Goal: Task Accomplishment & Management: Use online tool/utility

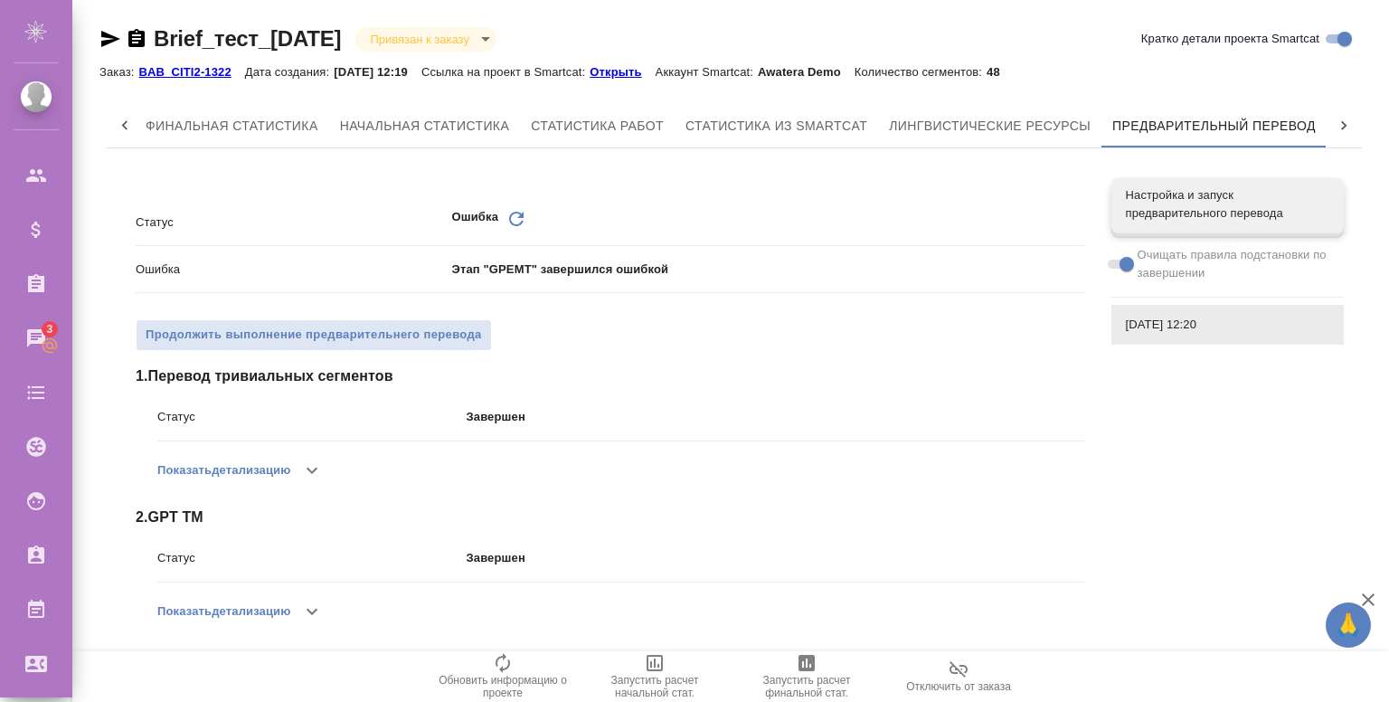
scroll to position [339, 0]
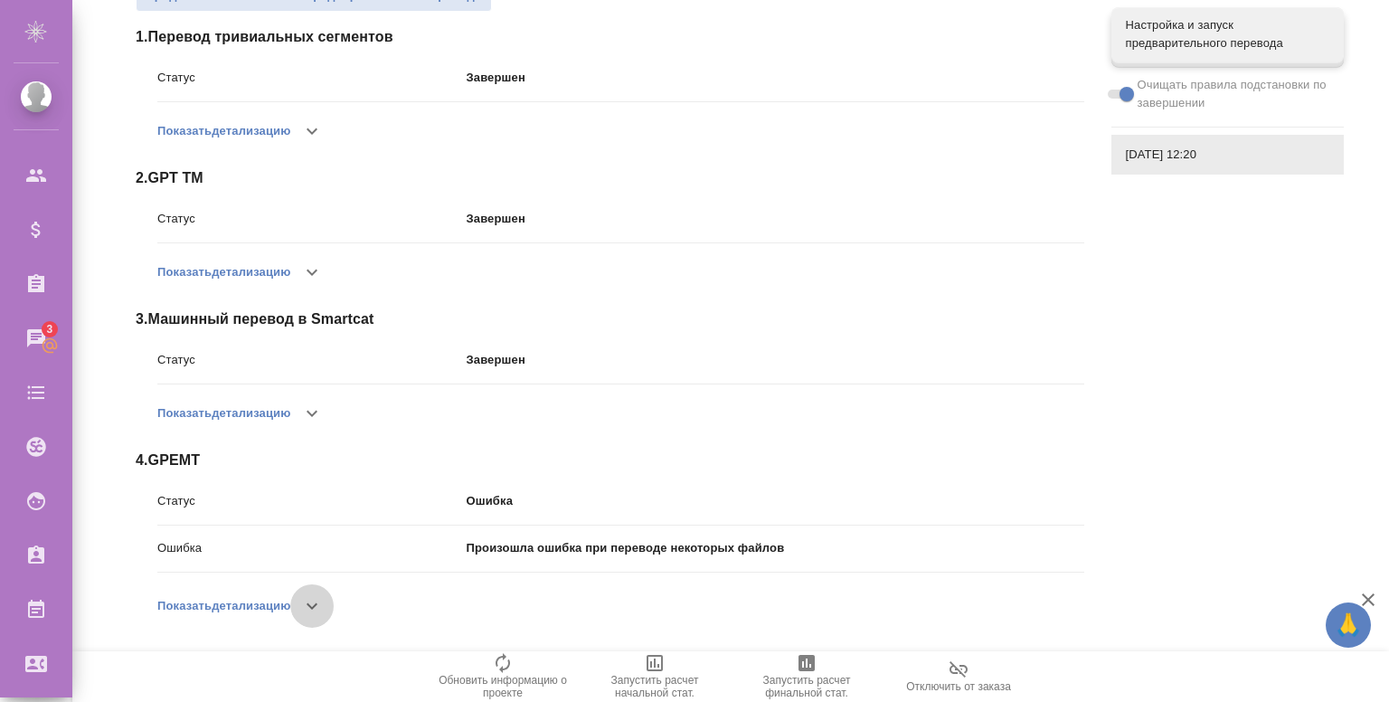
click at [318, 612] on icon "button" at bounding box center [312, 606] width 22 height 22
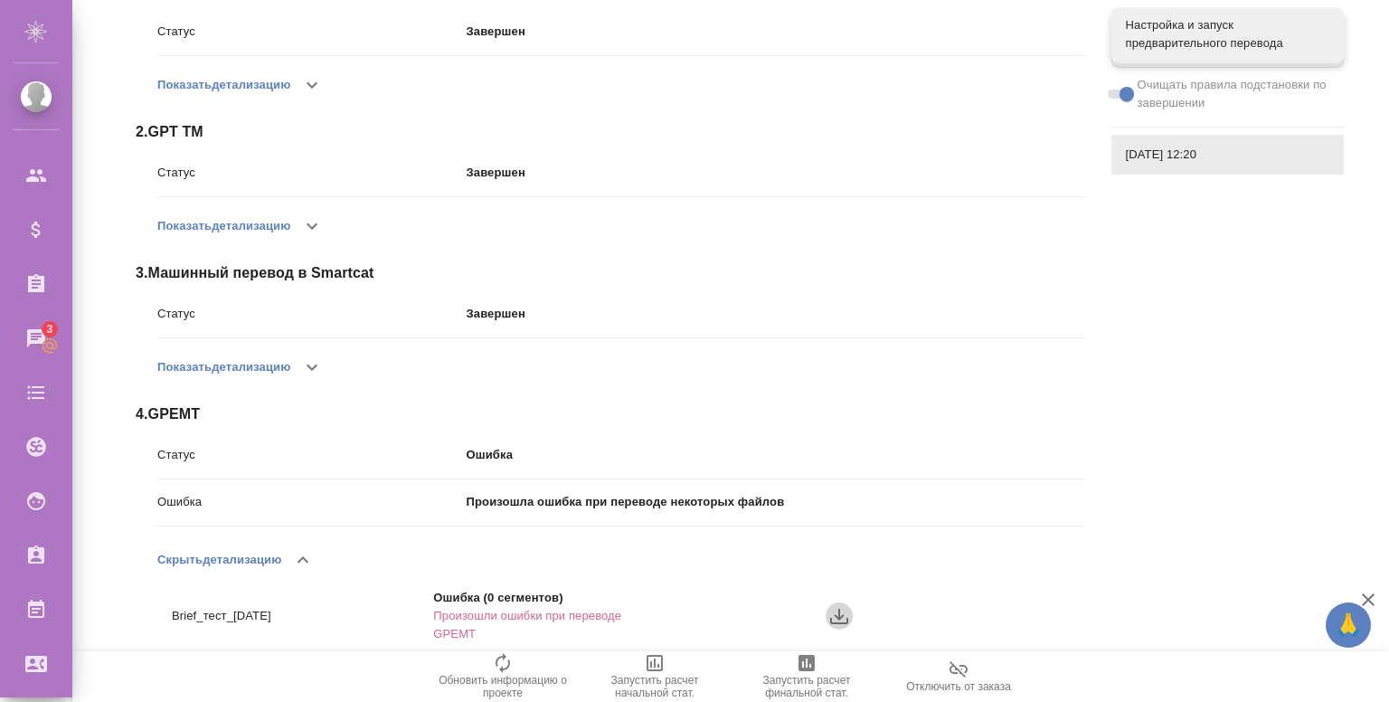
click at [837, 620] on icon "button" at bounding box center [840, 616] width 22 height 22
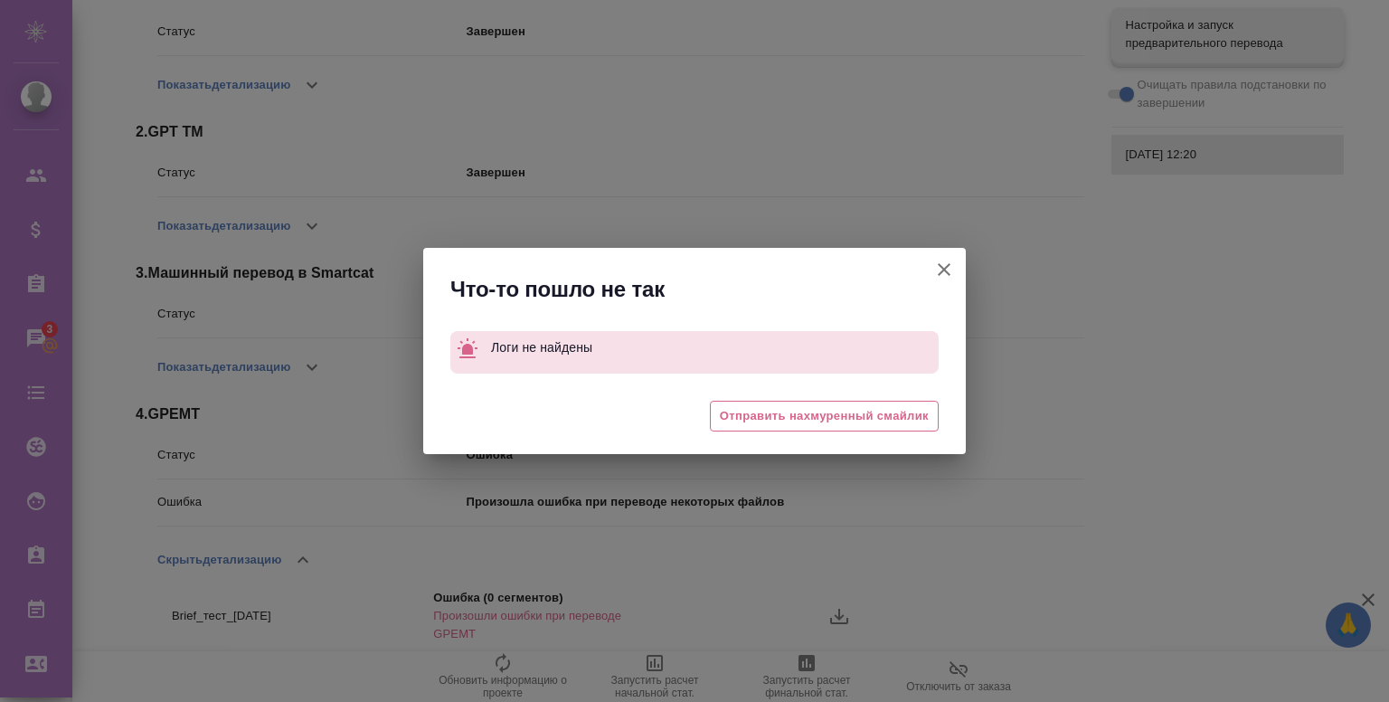
click at [936, 274] on icon "button" at bounding box center [945, 270] width 22 height 22
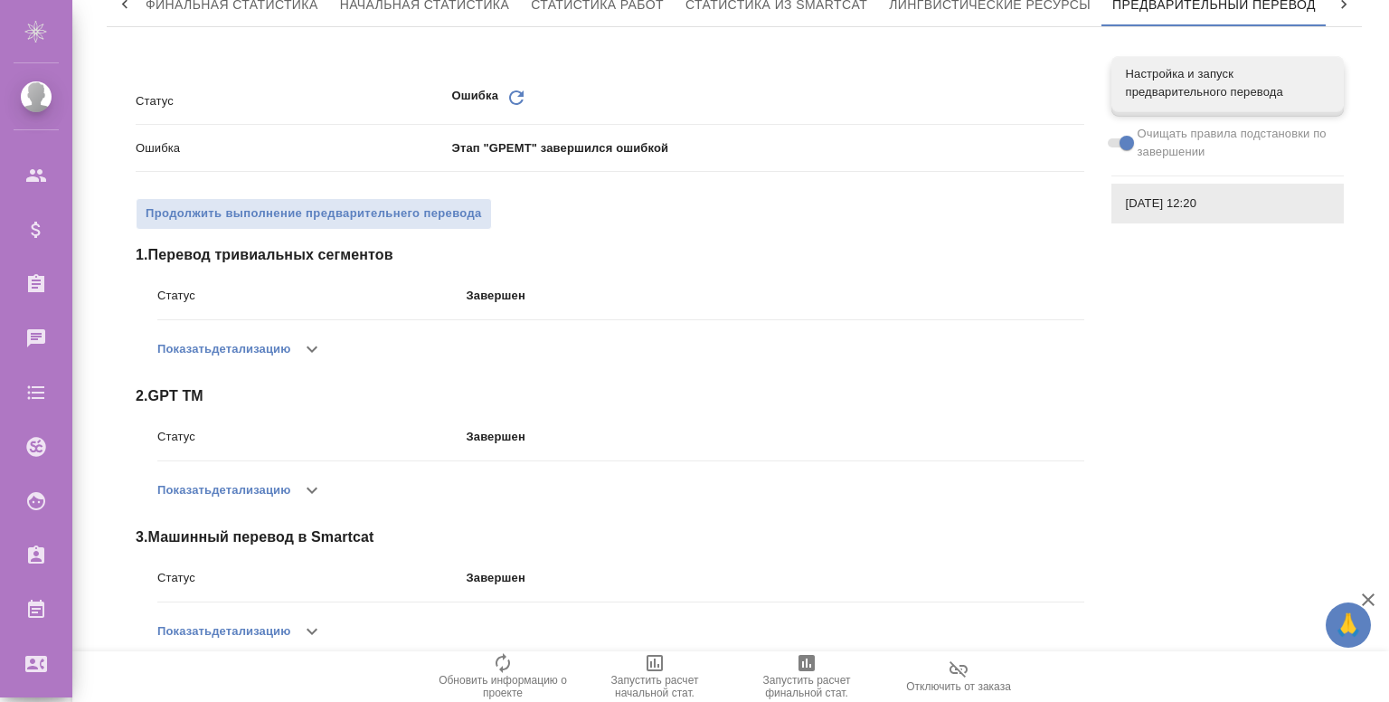
scroll to position [120, 0]
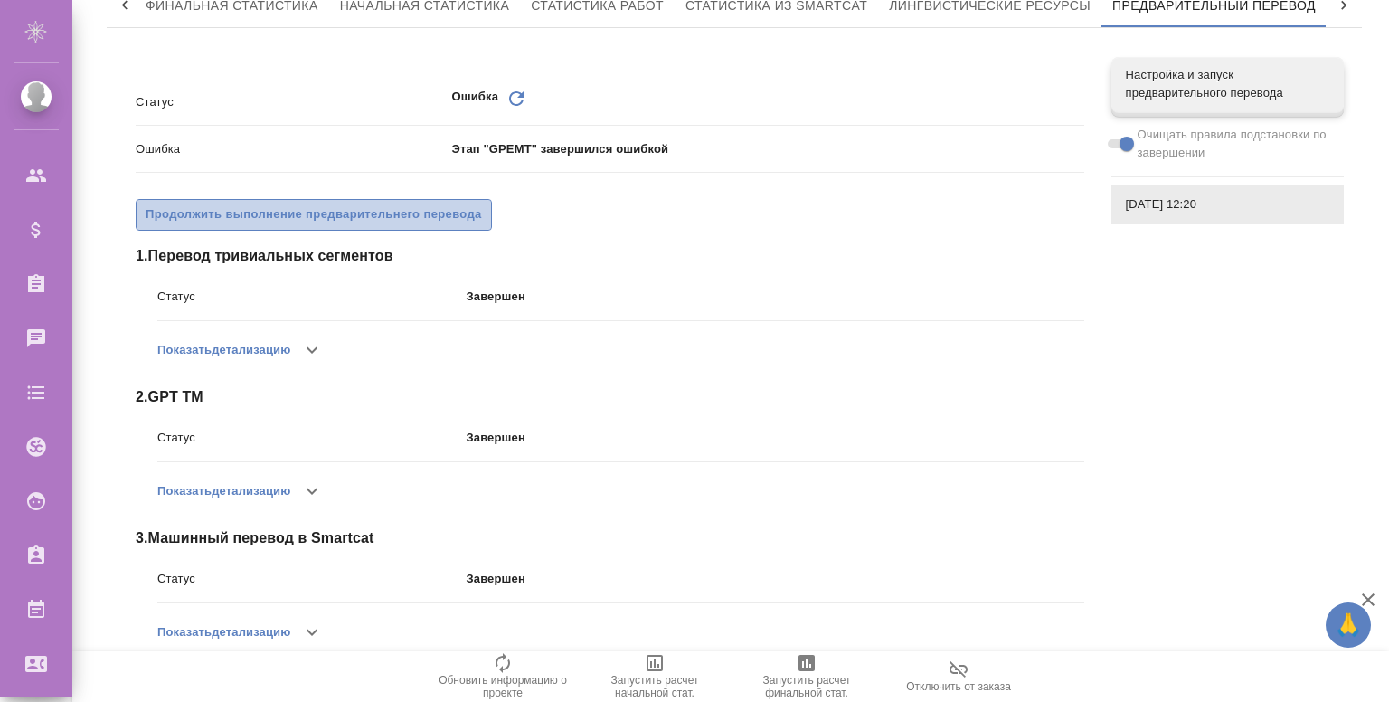
click at [231, 207] on span "Продолжить выполнение предварительнего перевода" at bounding box center [314, 214] width 337 height 21
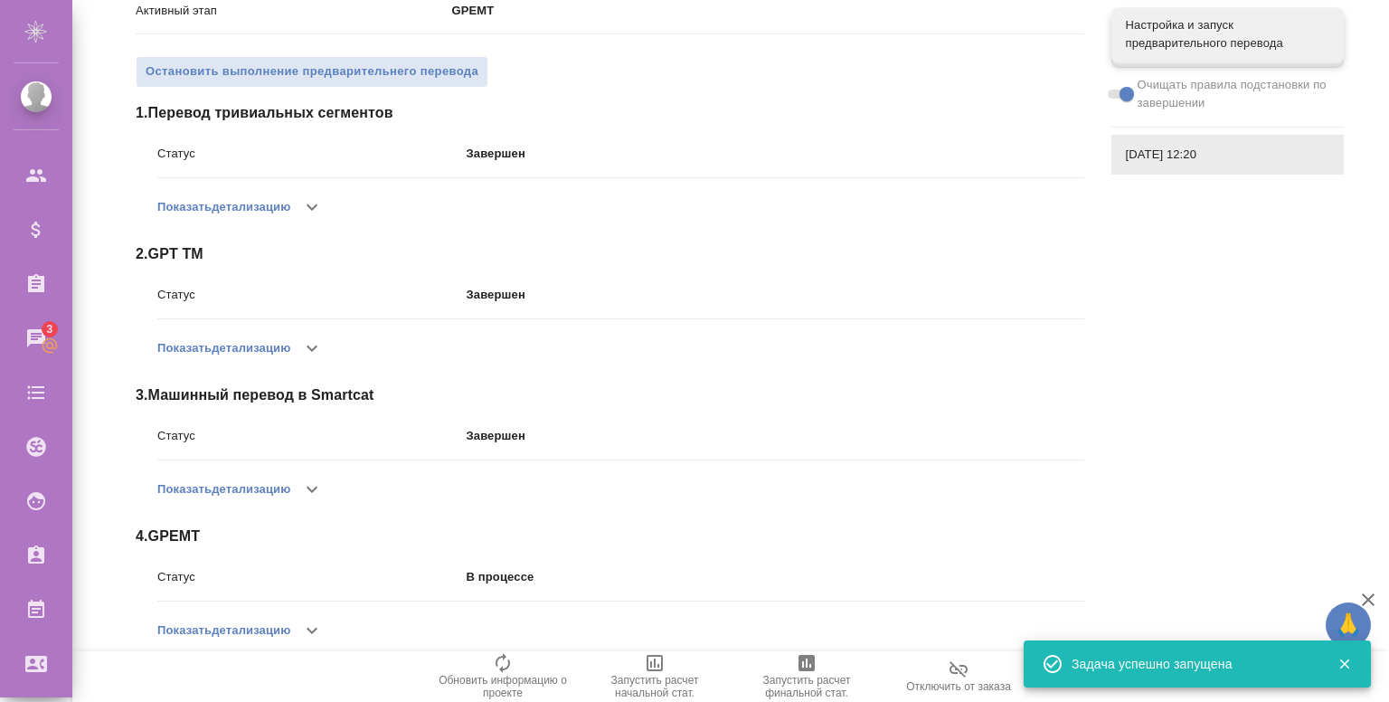
scroll to position [262, 0]
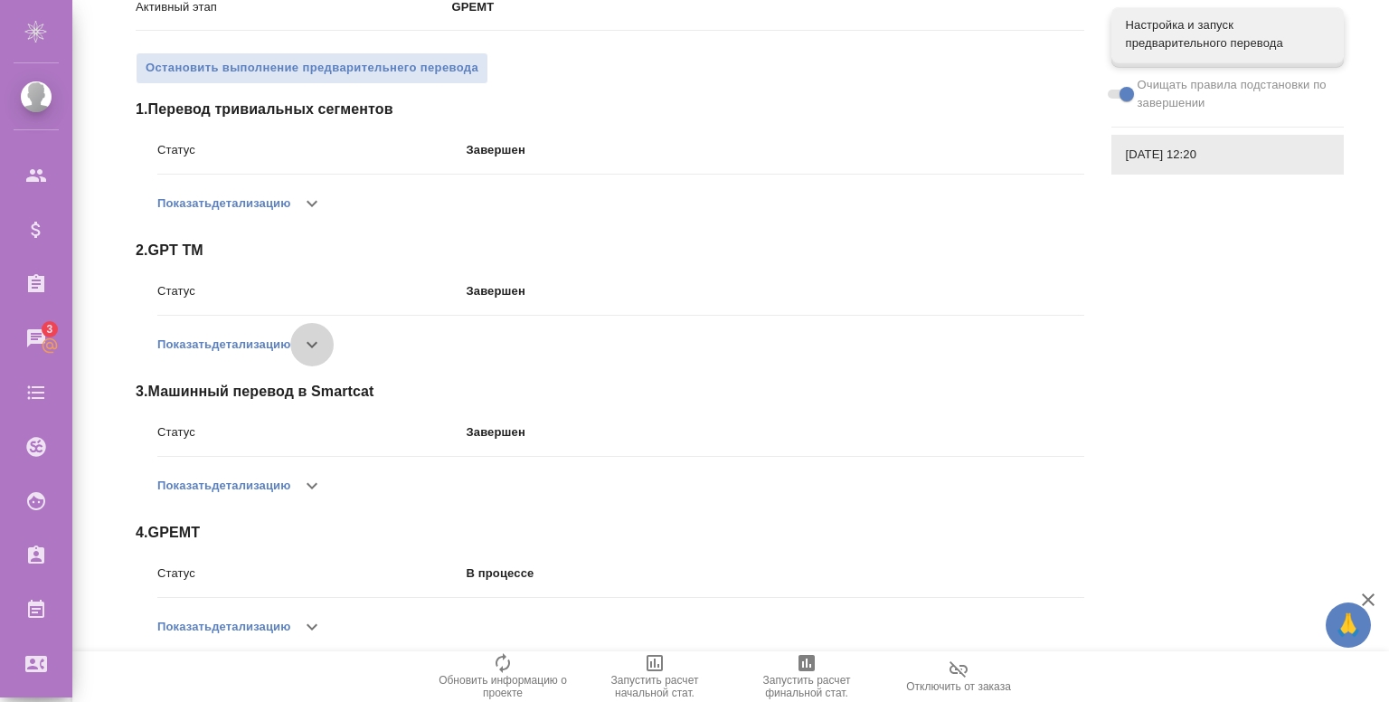
click at [323, 337] on icon "button" at bounding box center [312, 345] width 22 height 22
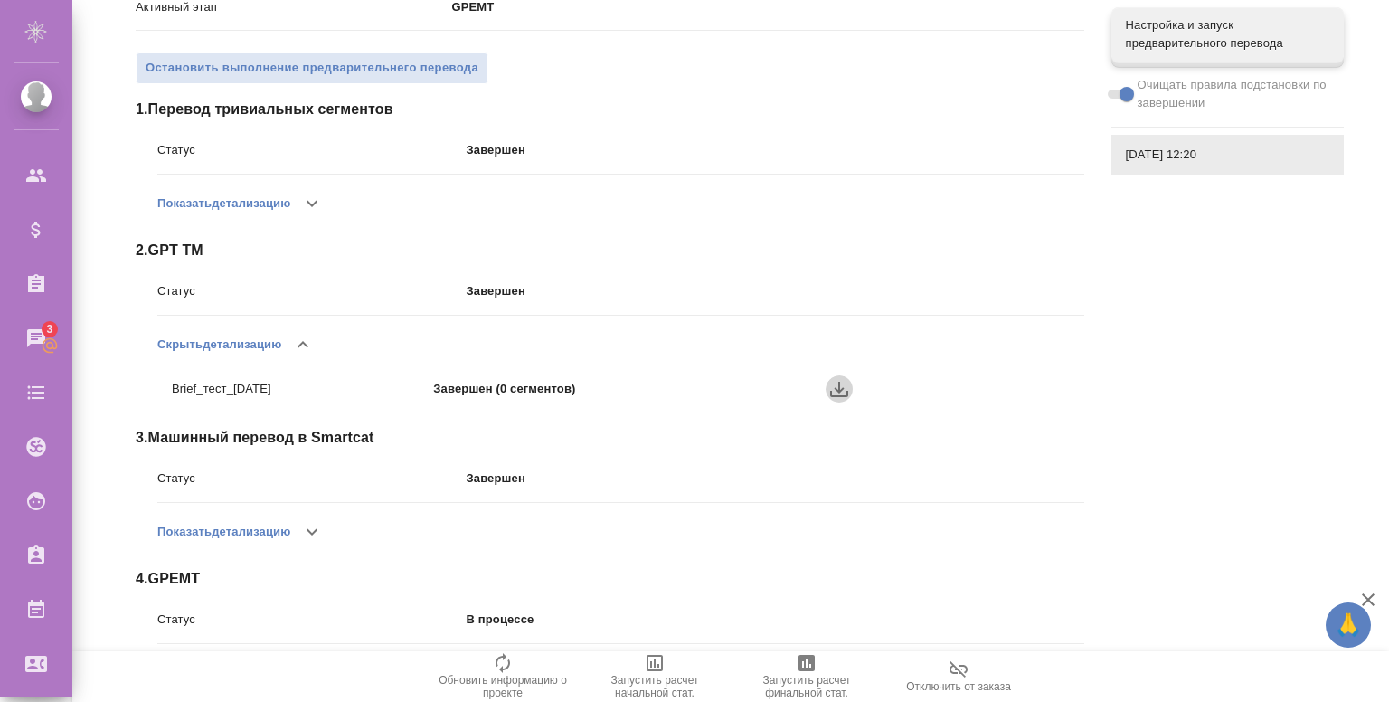
click at [835, 392] on icon "button" at bounding box center [840, 389] width 22 height 22
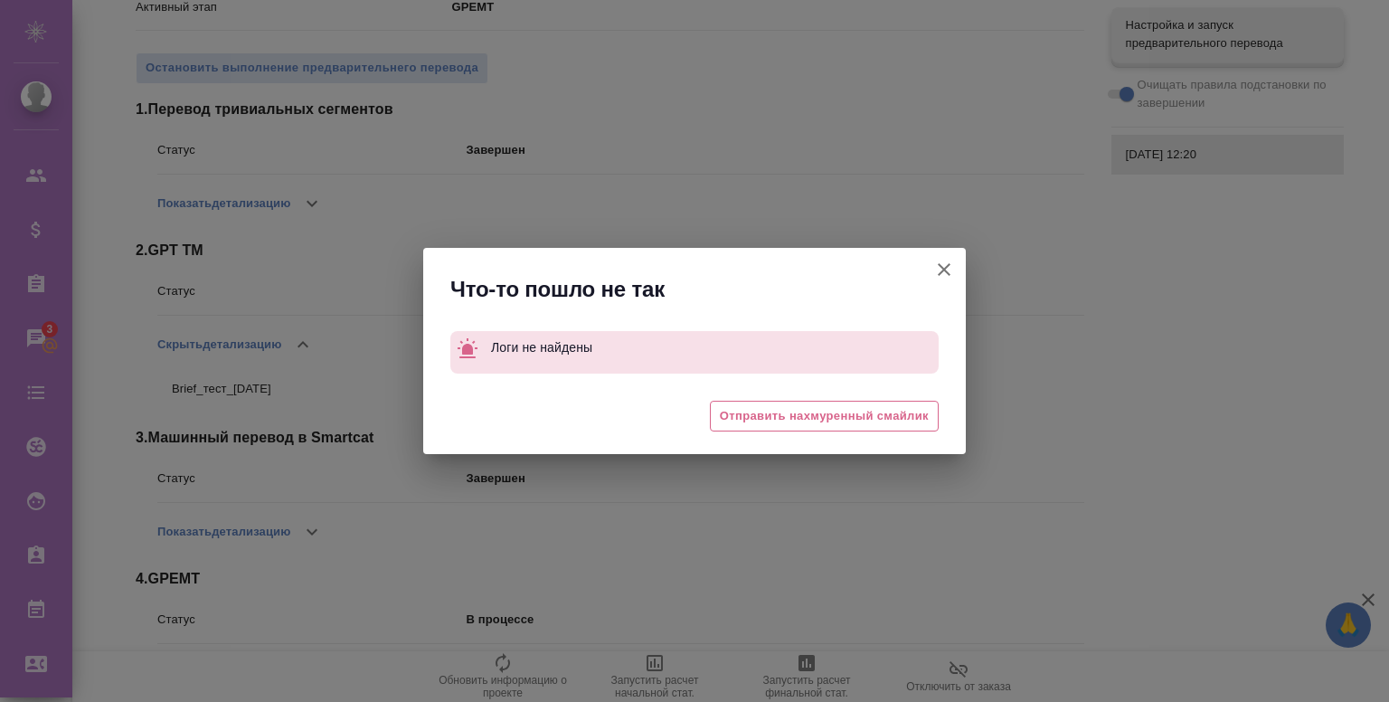
click at [967, 280] on div "Что-то пошло не так Логи не найдены 😓 Отправить нахмуренный смайлик" at bounding box center [694, 351] width 1389 height 702
click at [946, 280] on icon "button" at bounding box center [945, 270] width 22 height 22
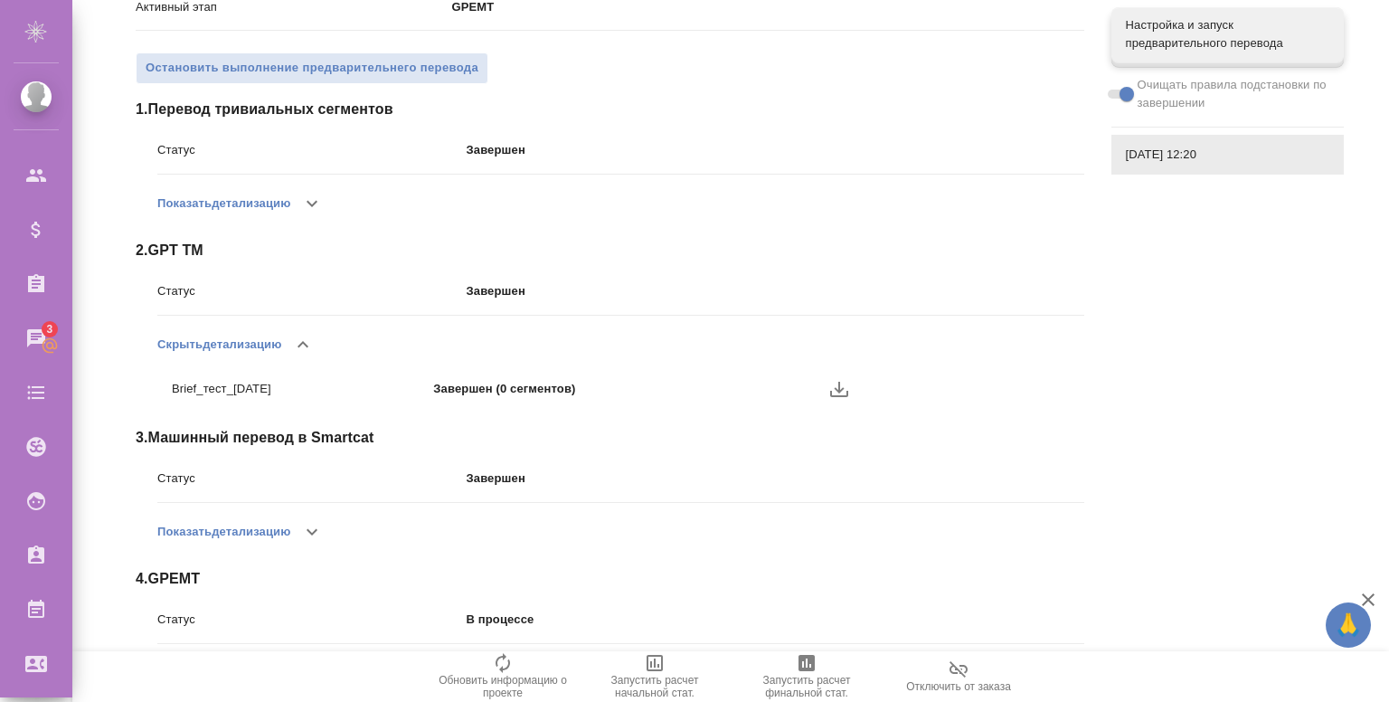
scroll to position [0, 0]
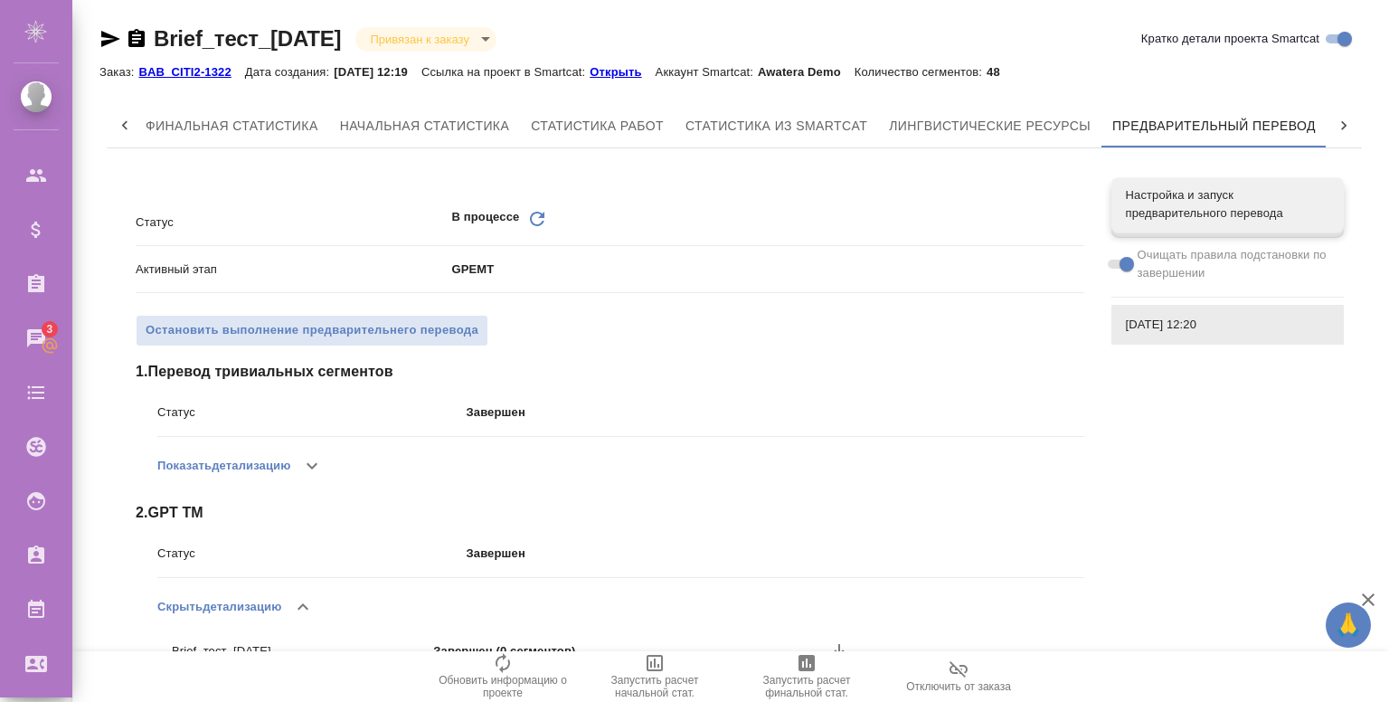
click at [535, 216] on icon "Обновить" at bounding box center [537, 219] width 22 height 22
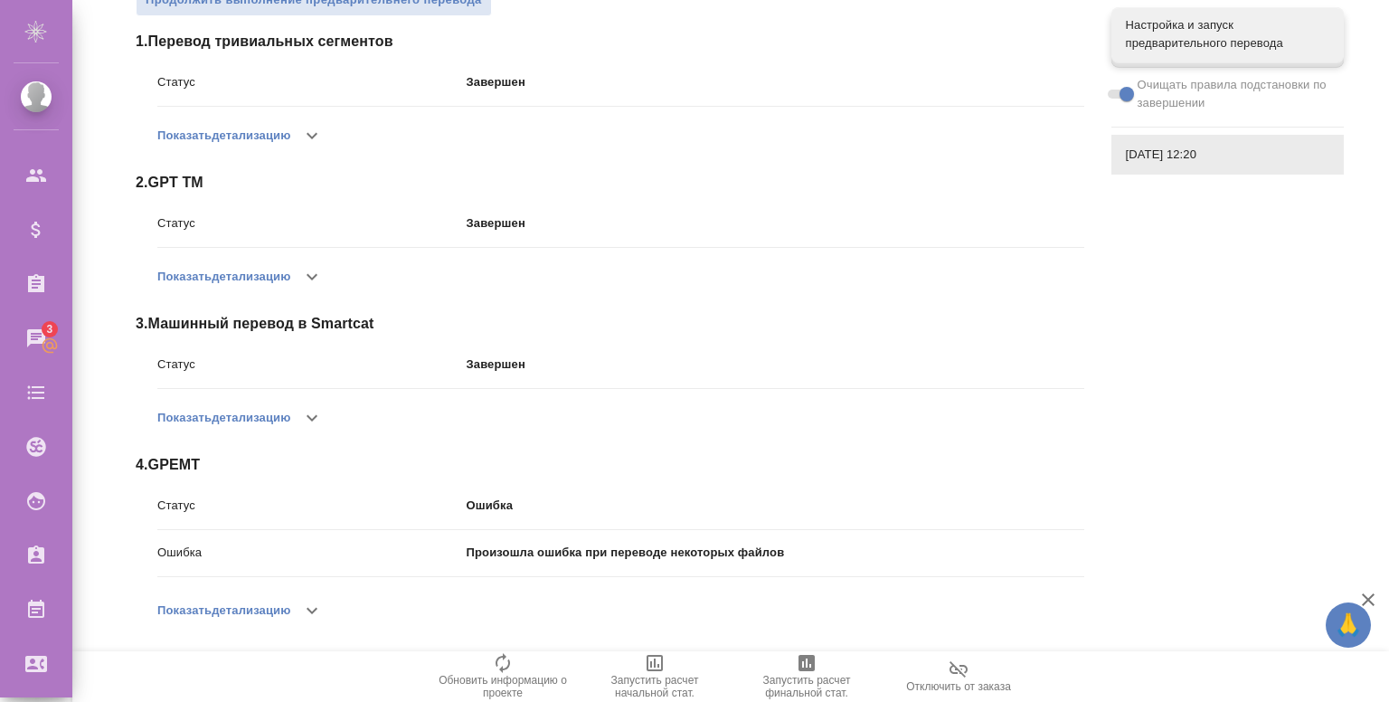
scroll to position [339, 0]
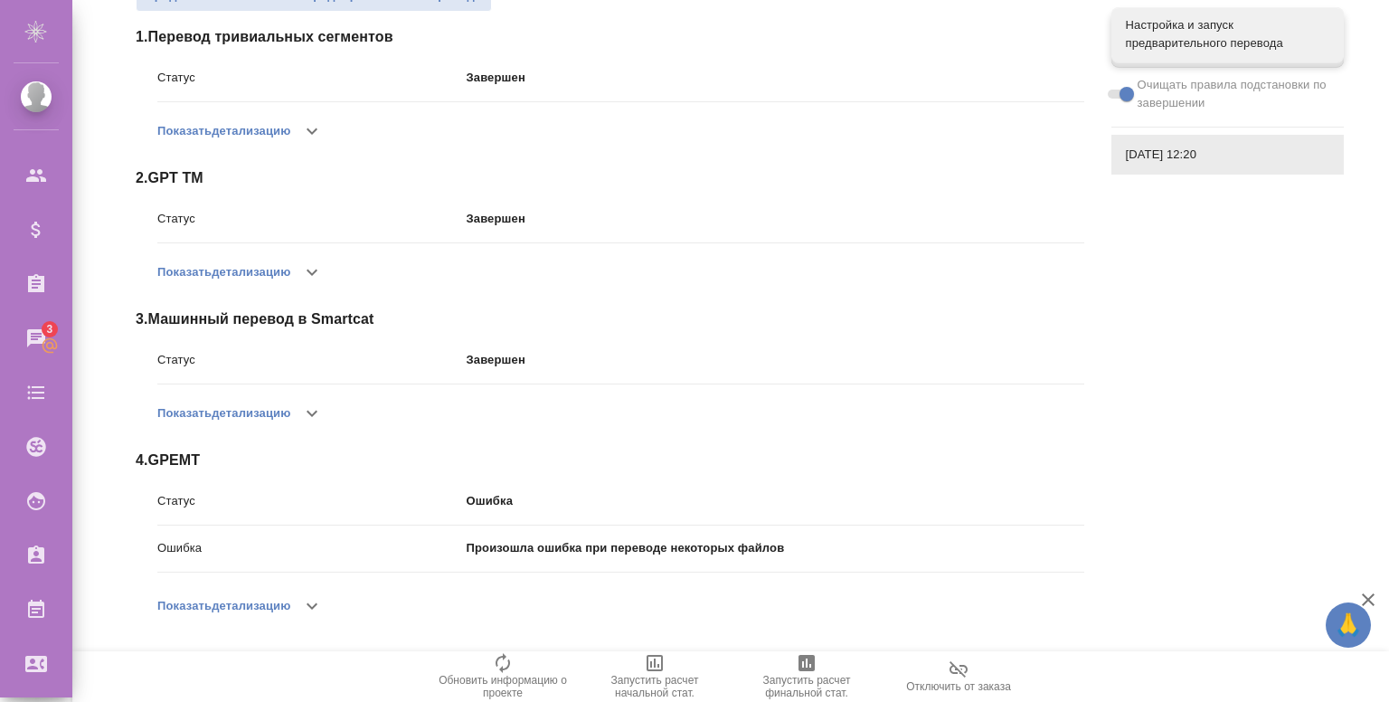
click at [342, 601] on div "Показать детализацию" at bounding box center [620, 605] width 927 height 43
click at [330, 610] on button "button" at bounding box center [311, 605] width 43 height 43
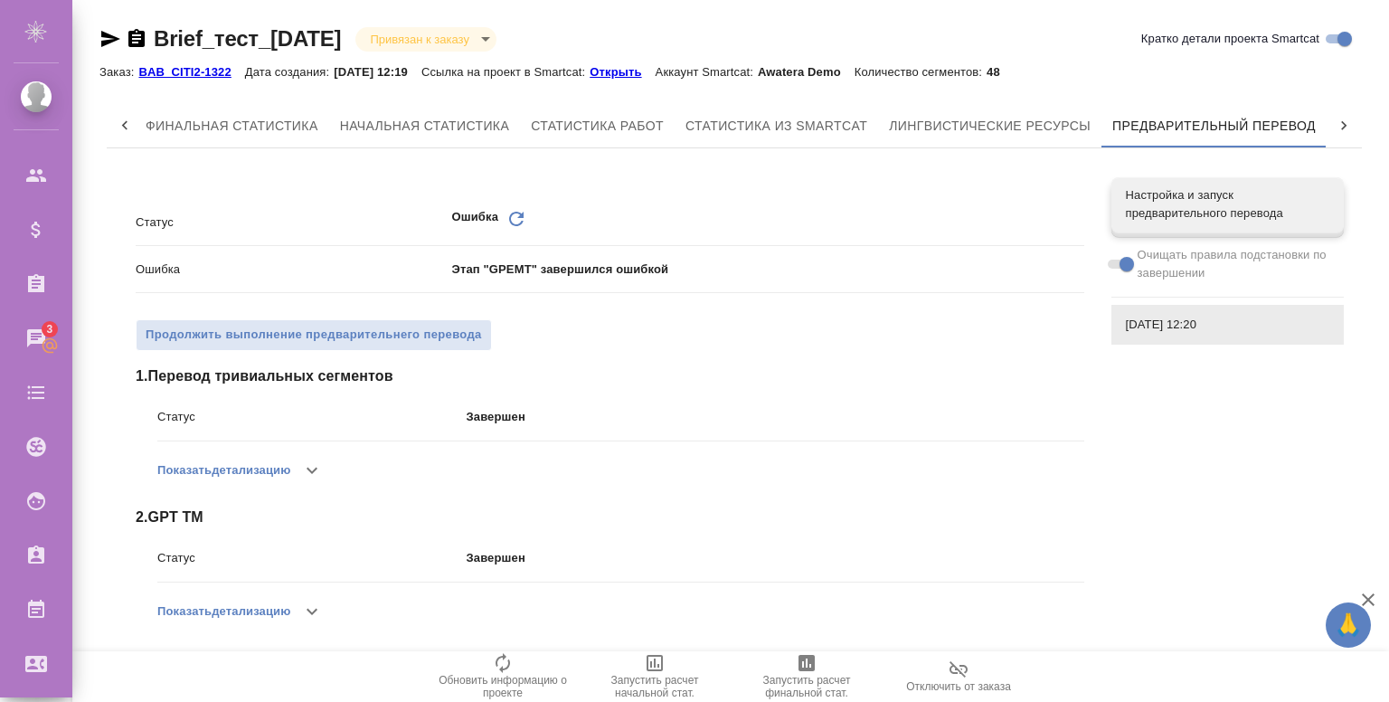
scroll to position [385, 0]
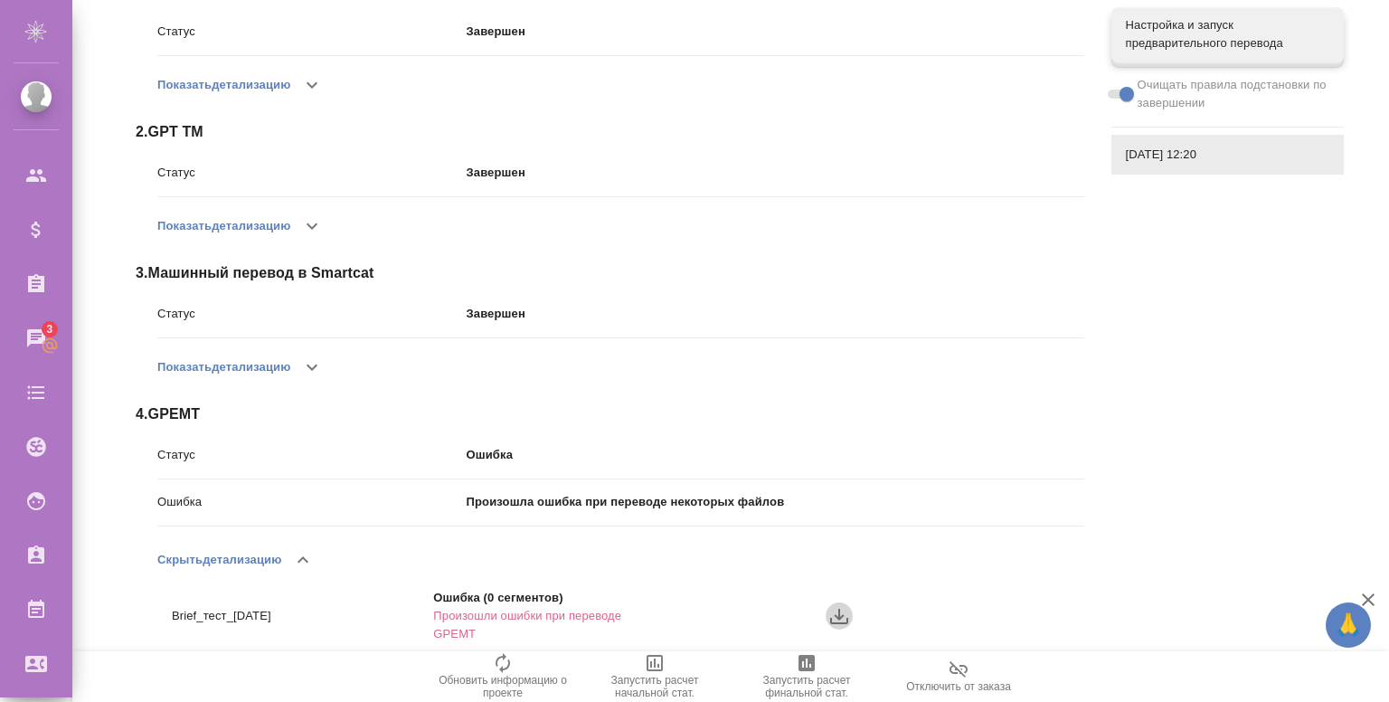
click at [839, 618] on icon "button" at bounding box center [839, 616] width 18 height 15
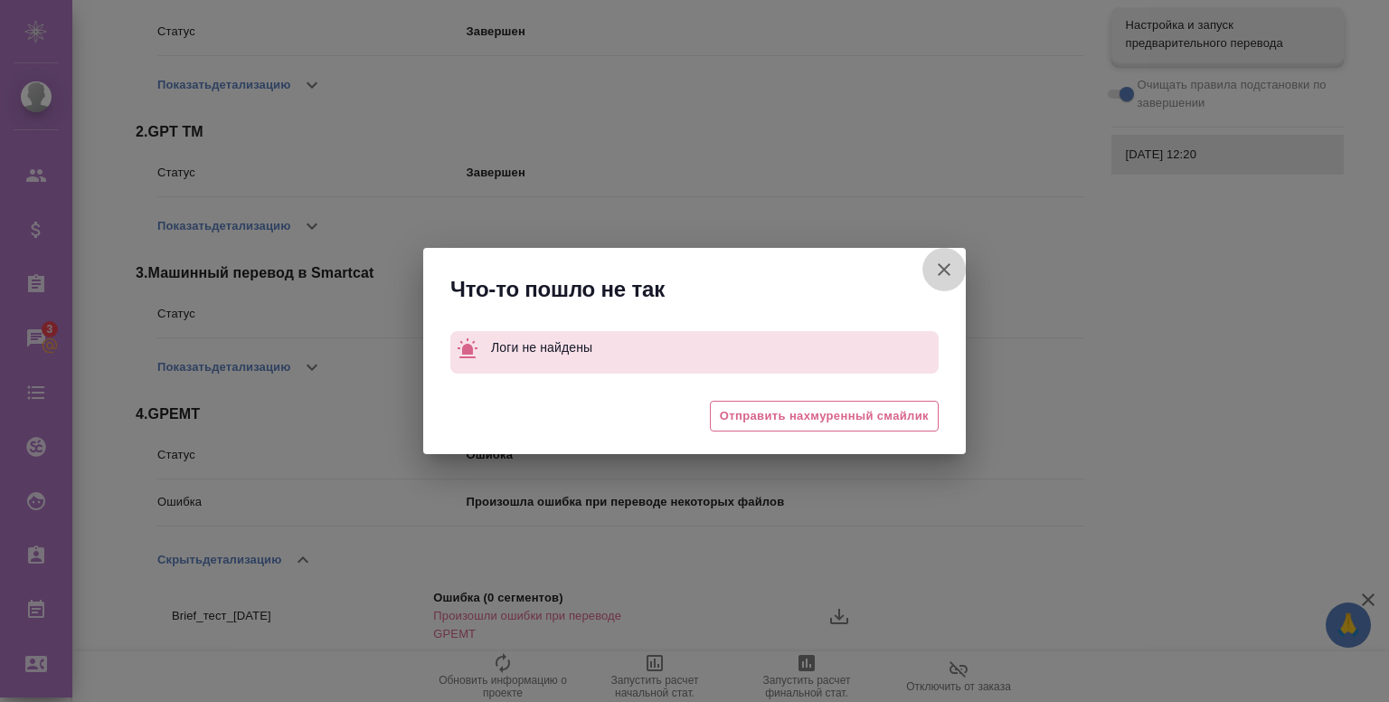
click at [943, 271] on icon "button" at bounding box center [944, 269] width 13 height 13
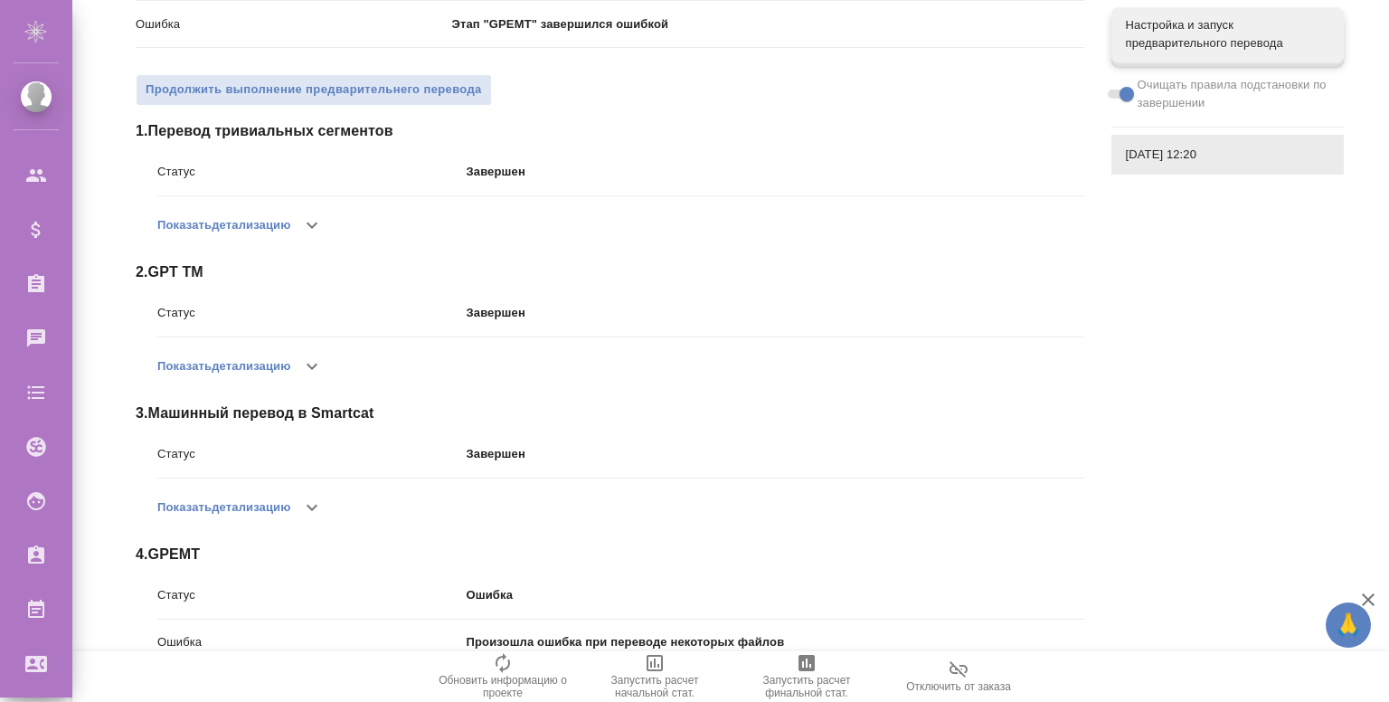
scroll to position [339, 0]
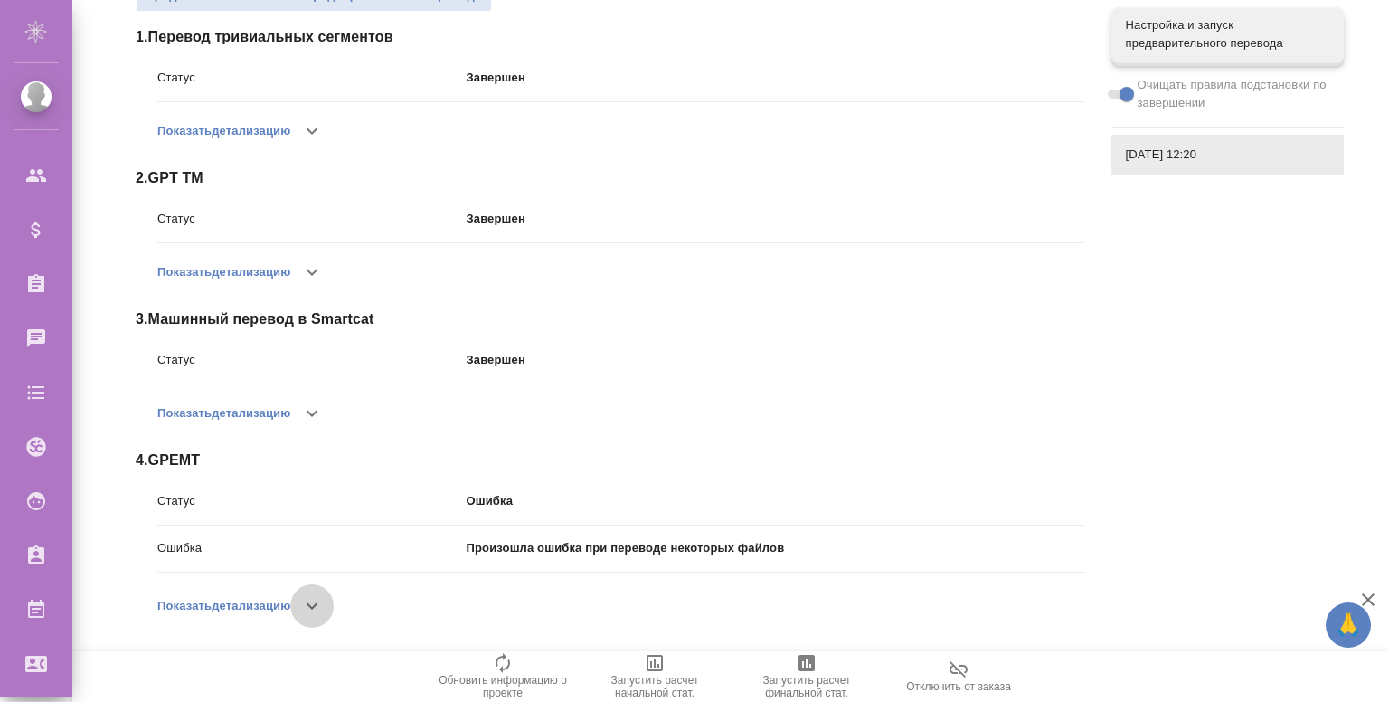
click at [303, 602] on button "button" at bounding box center [311, 605] width 43 height 43
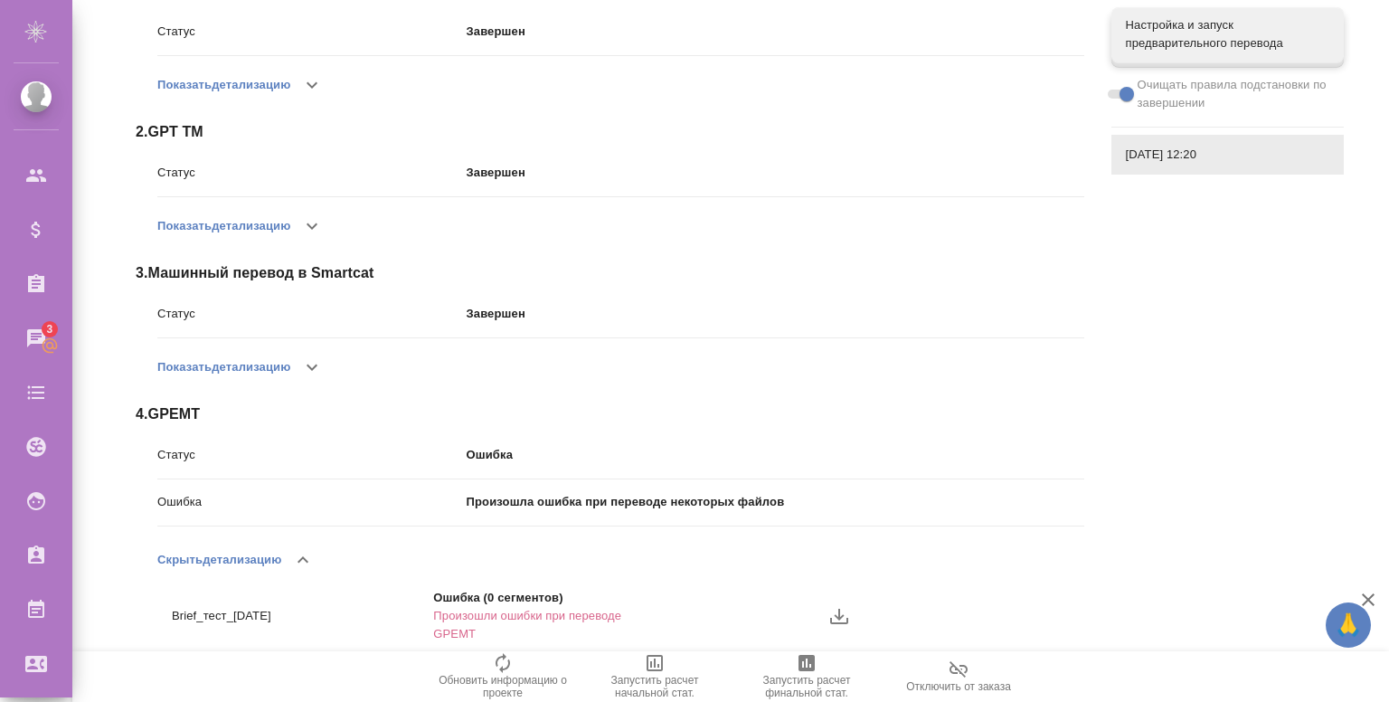
scroll to position [0, 0]
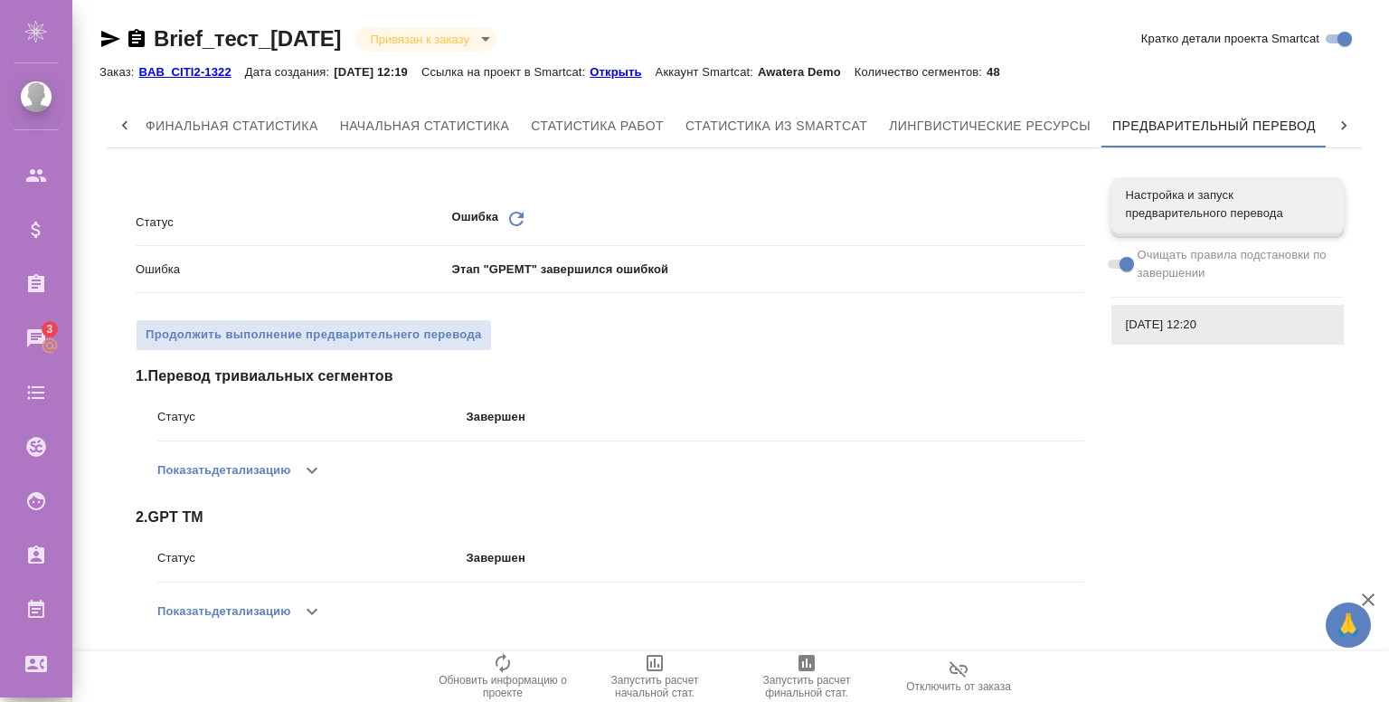
click at [521, 218] on icon at bounding box center [516, 219] width 14 height 14
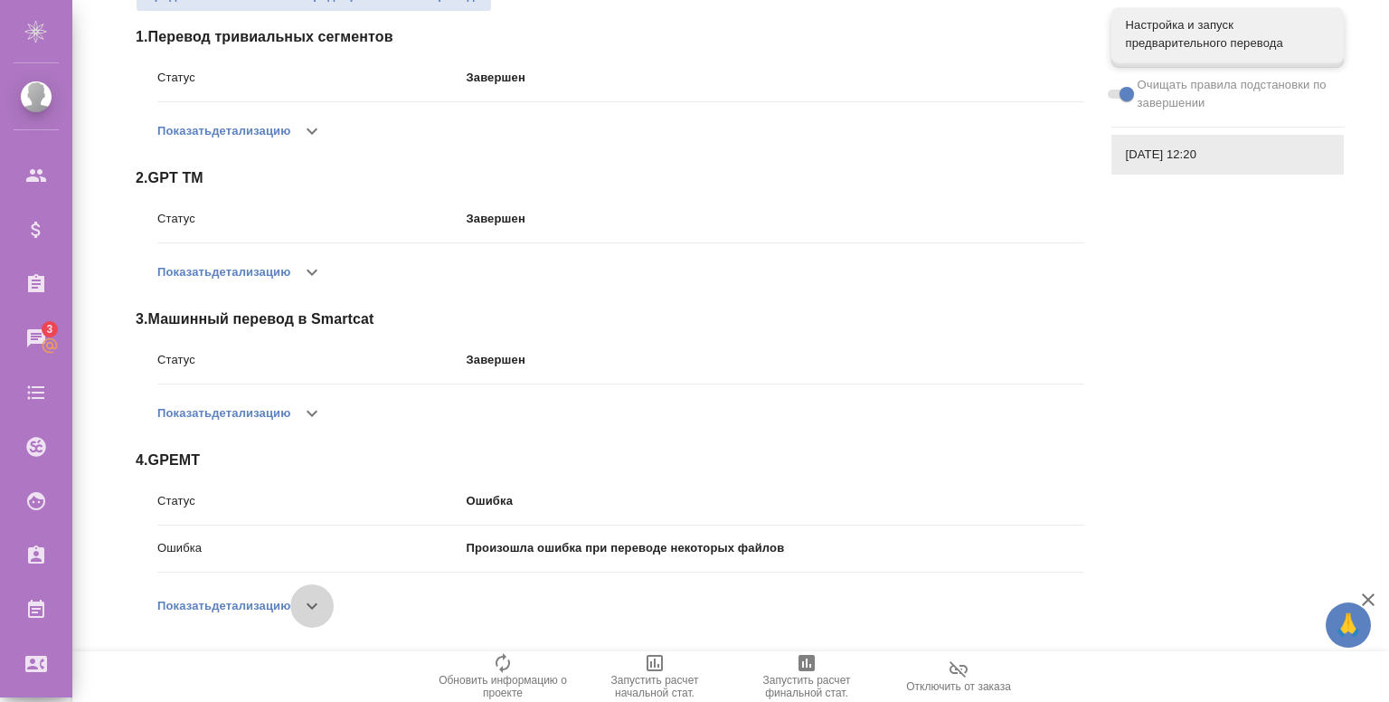
click at [318, 612] on icon "button" at bounding box center [312, 606] width 22 height 22
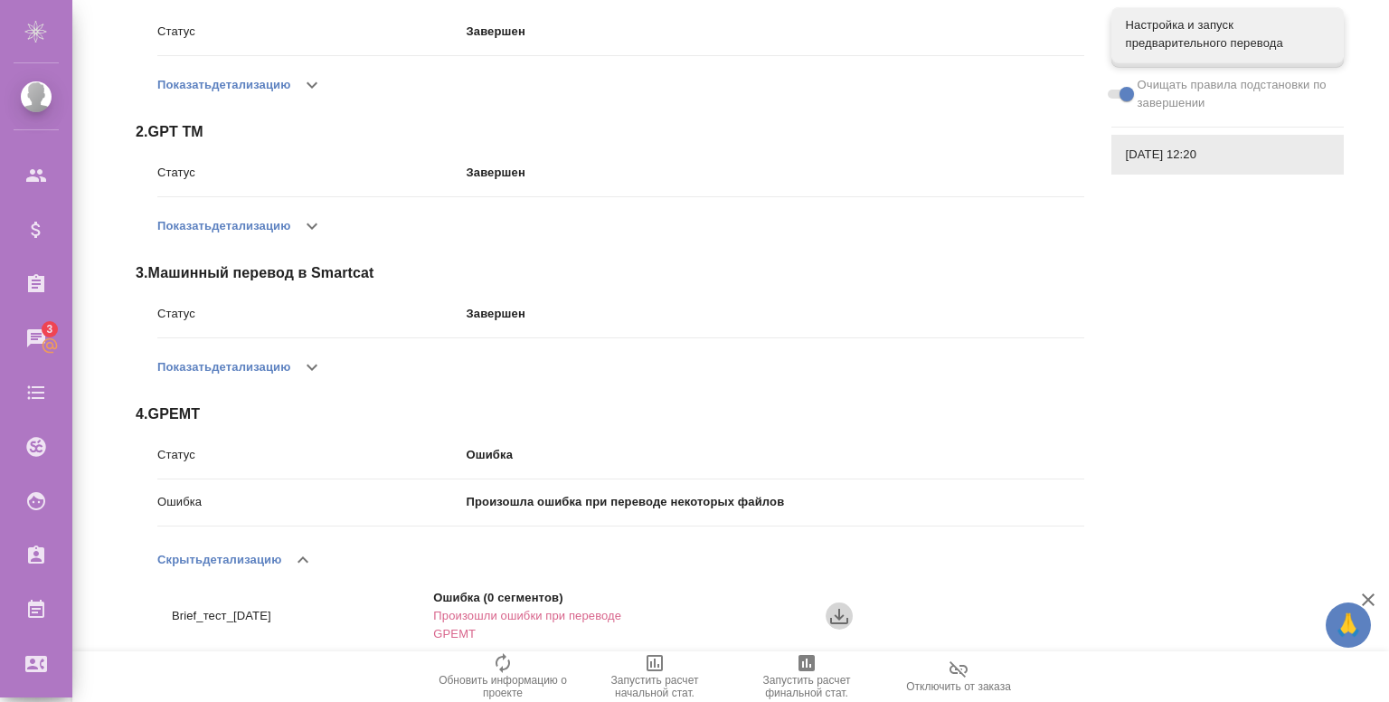
click at [838, 619] on icon "button" at bounding box center [840, 616] width 22 height 22
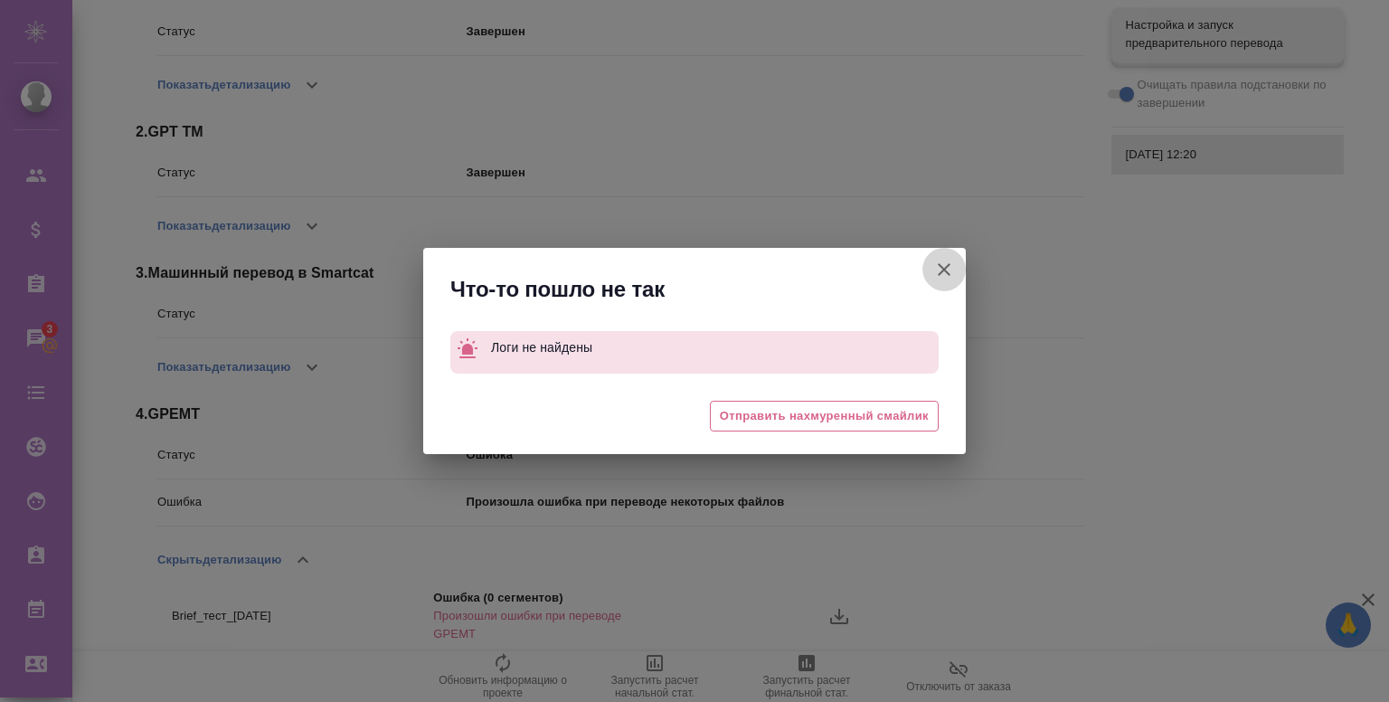
click at [934, 272] on icon "button" at bounding box center [945, 270] width 22 height 22
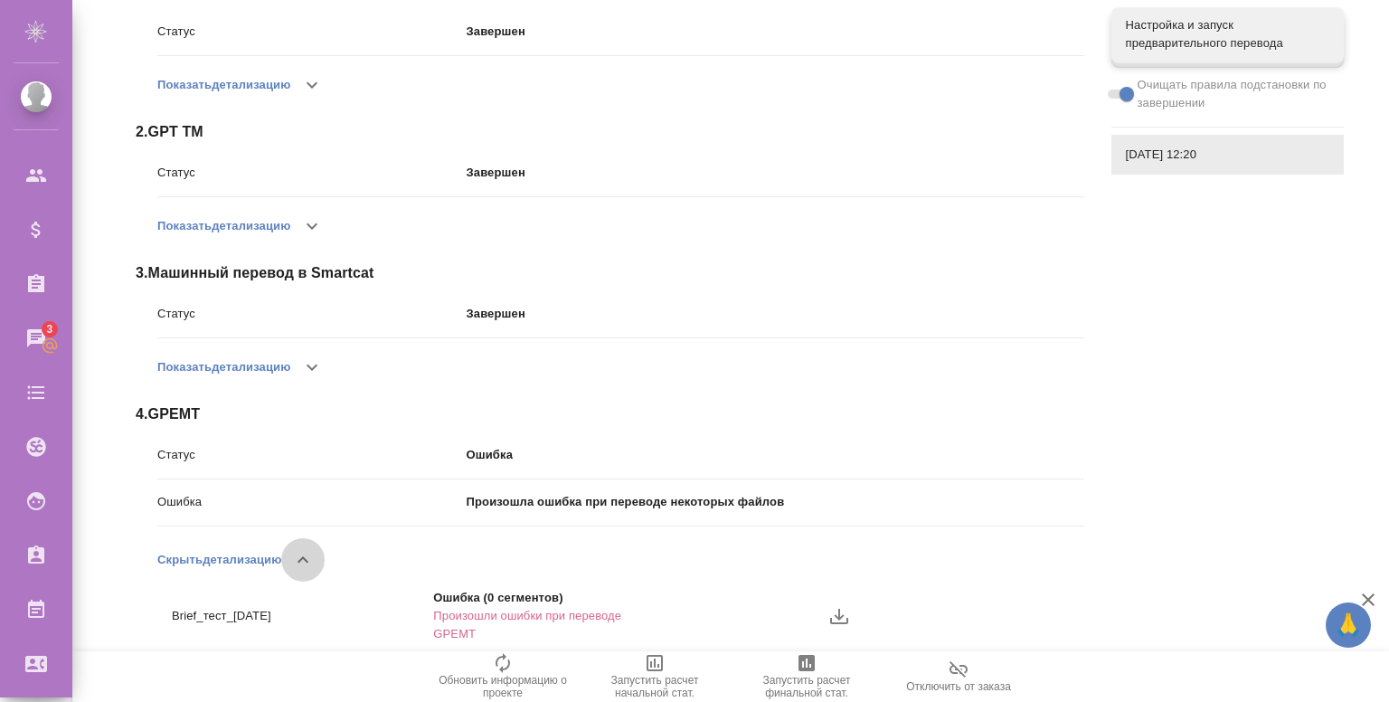
click at [304, 545] on button "button" at bounding box center [302, 559] width 43 height 43
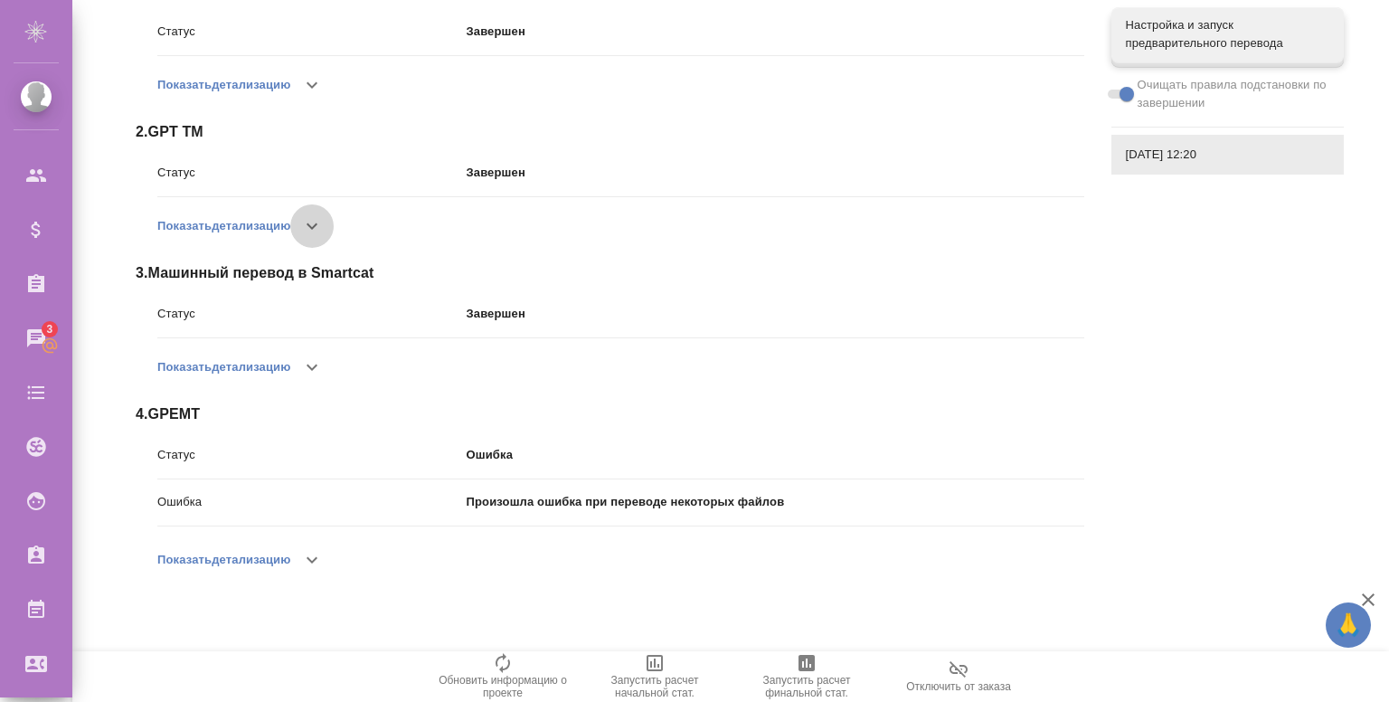
click at [326, 236] on button "button" at bounding box center [311, 225] width 43 height 43
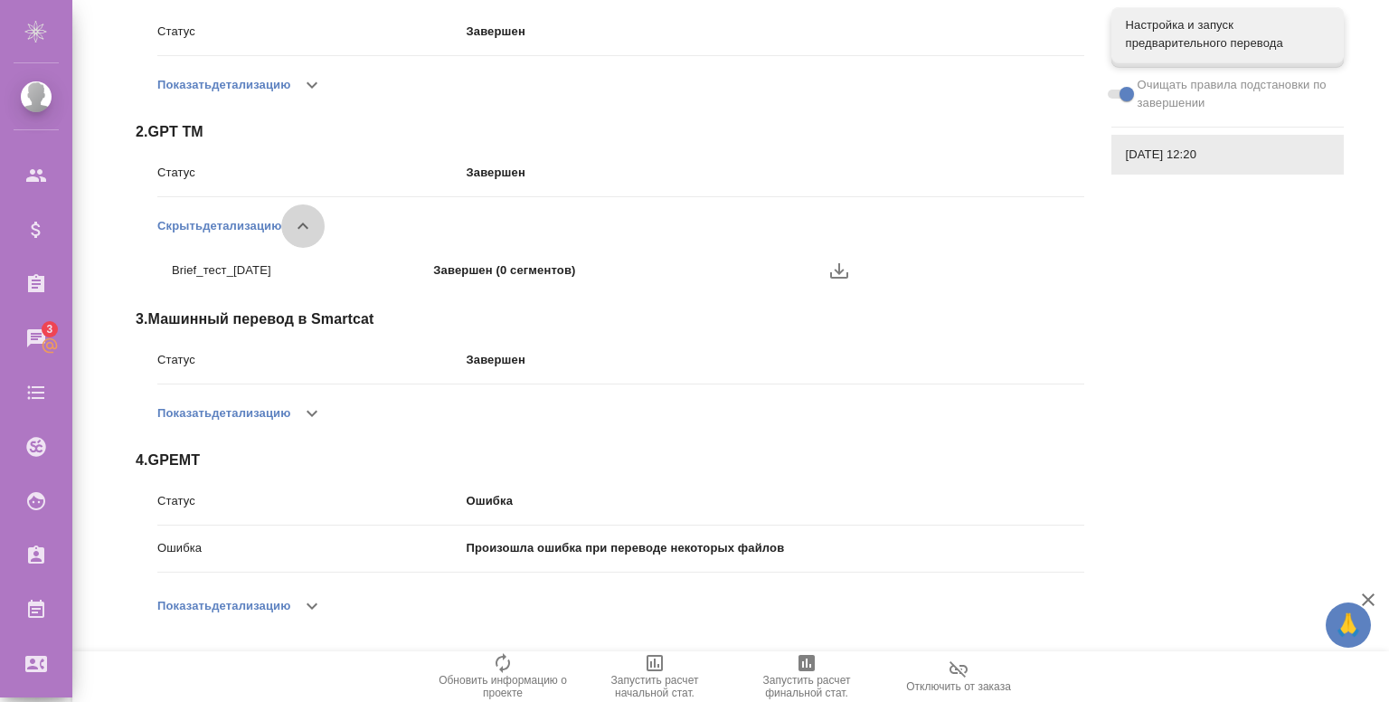
click at [311, 231] on icon "button" at bounding box center [303, 226] width 22 height 22
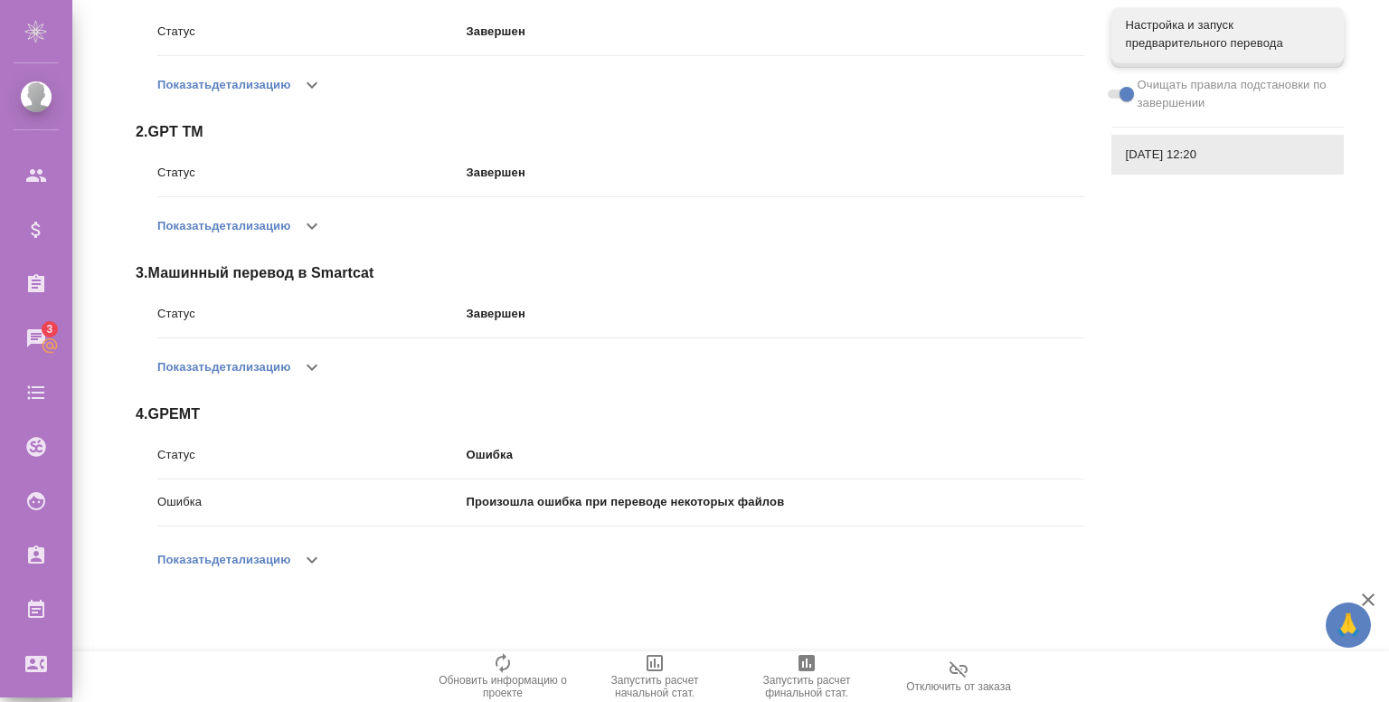
scroll to position [0, 0]
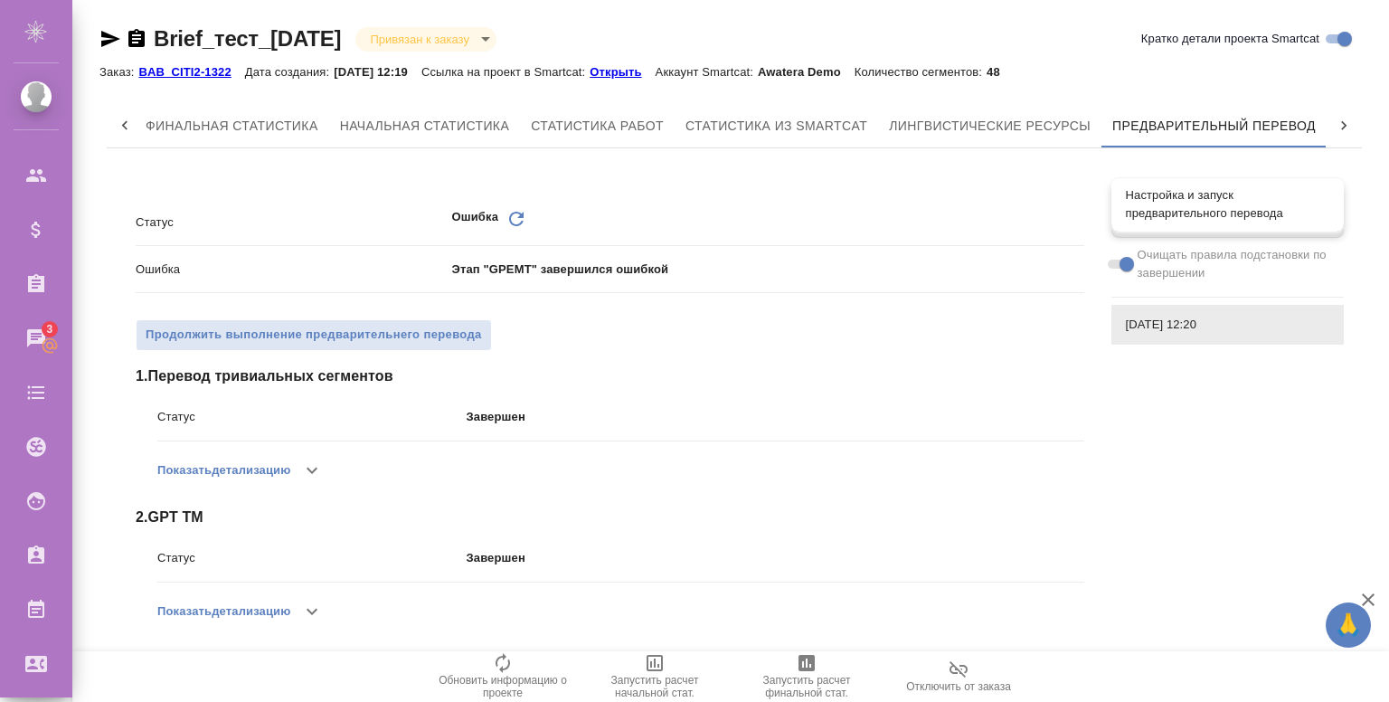
click at [1197, 221] on span "Настройка и запуск предварительного перевода" at bounding box center [1228, 204] width 204 height 36
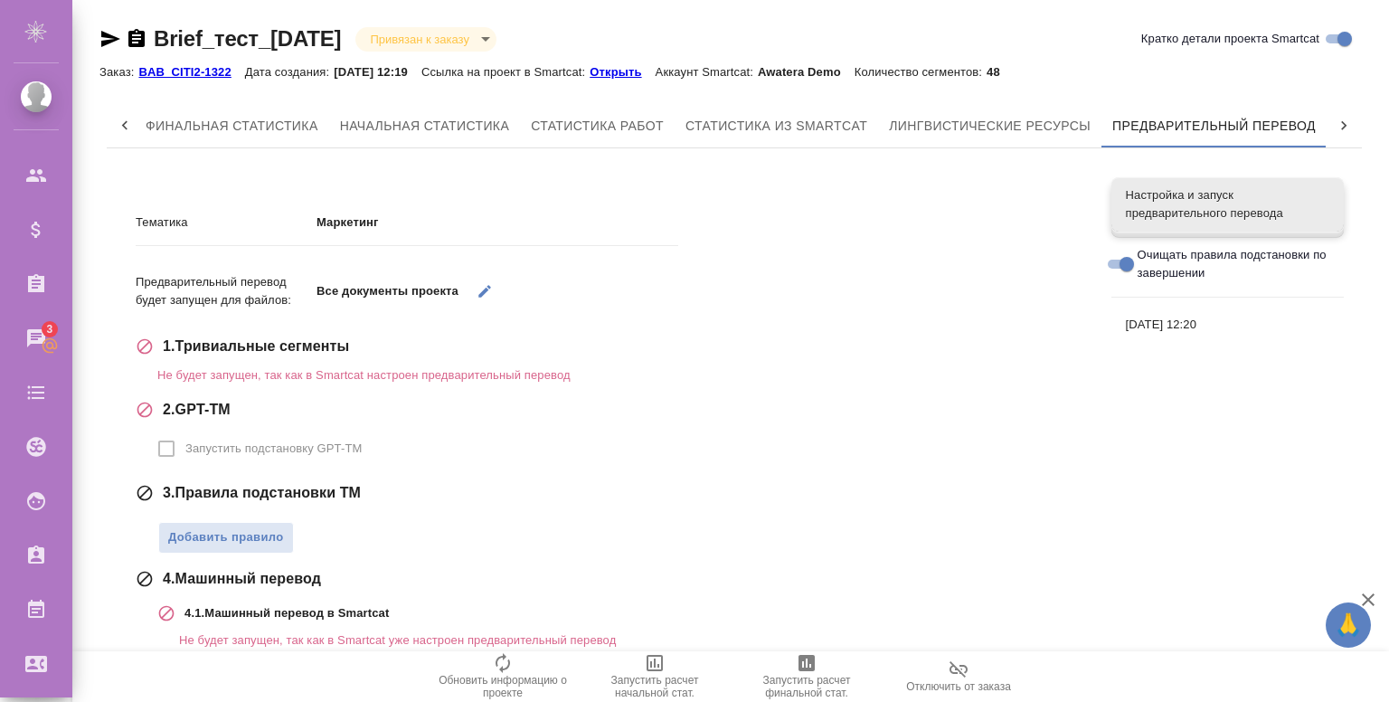
scroll to position [204, 0]
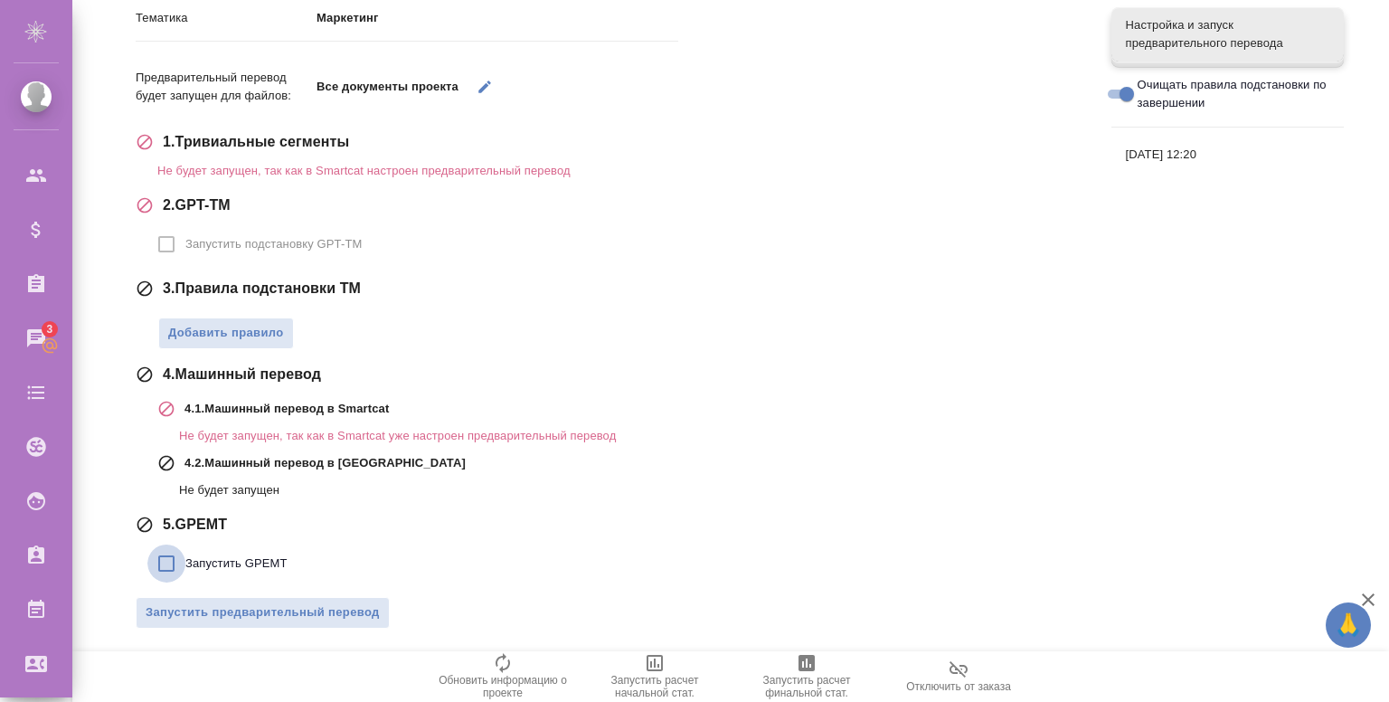
click at [174, 563] on input "Запустить GPEMT" at bounding box center [166, 564] width 38 height 38
checkbox input "true"
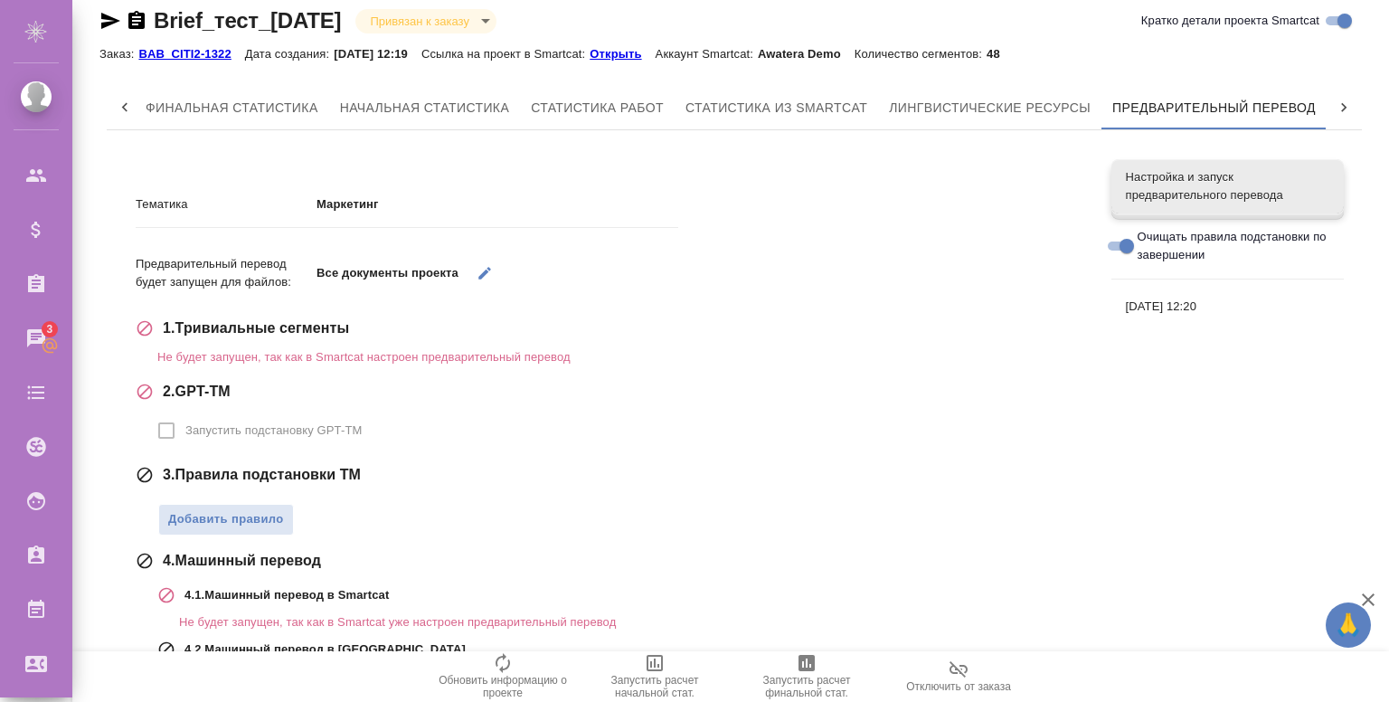
scroll to position [0, 0]
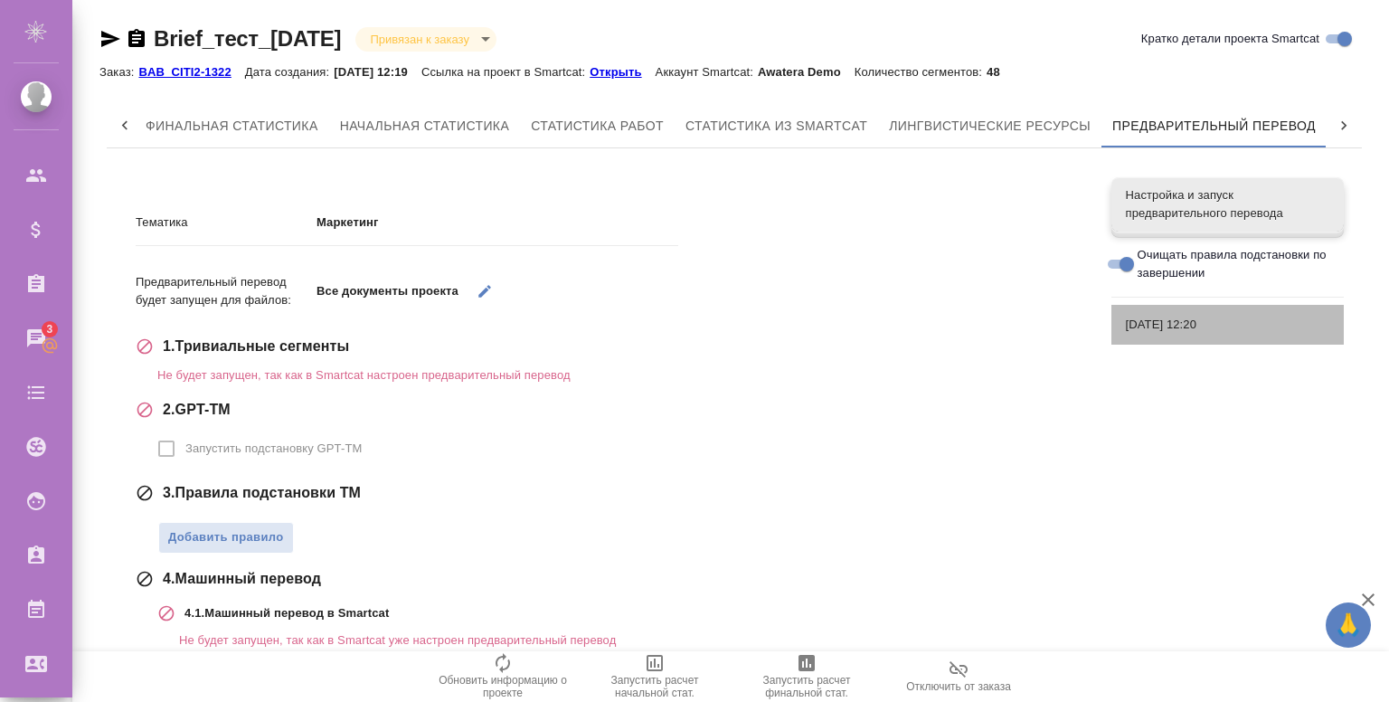
click at [1150, 335] on div "[DATE] 12:20" at bounding box center [1228, 325] width 232 height 40
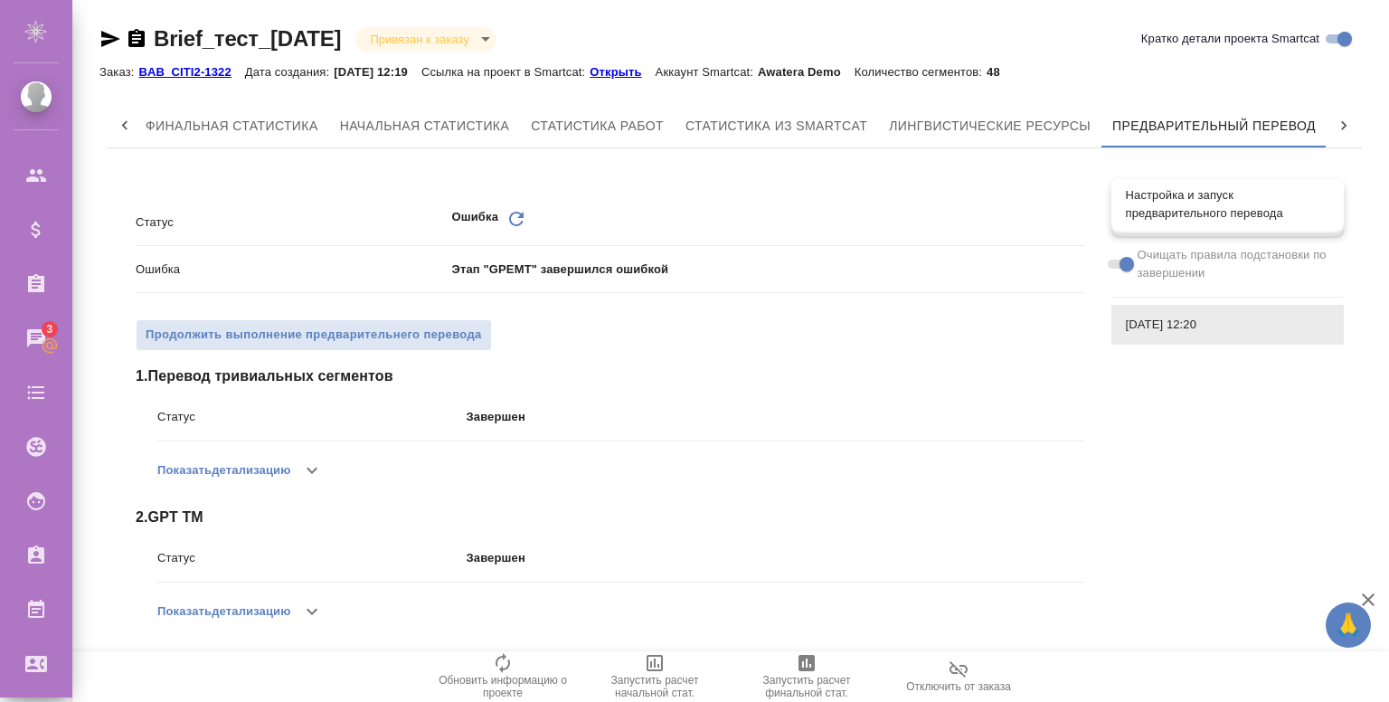
click at [1164, 192] on span "Настройка и запуск предварительного перевода" at bounding box center [1228, 204] width 204 height 36
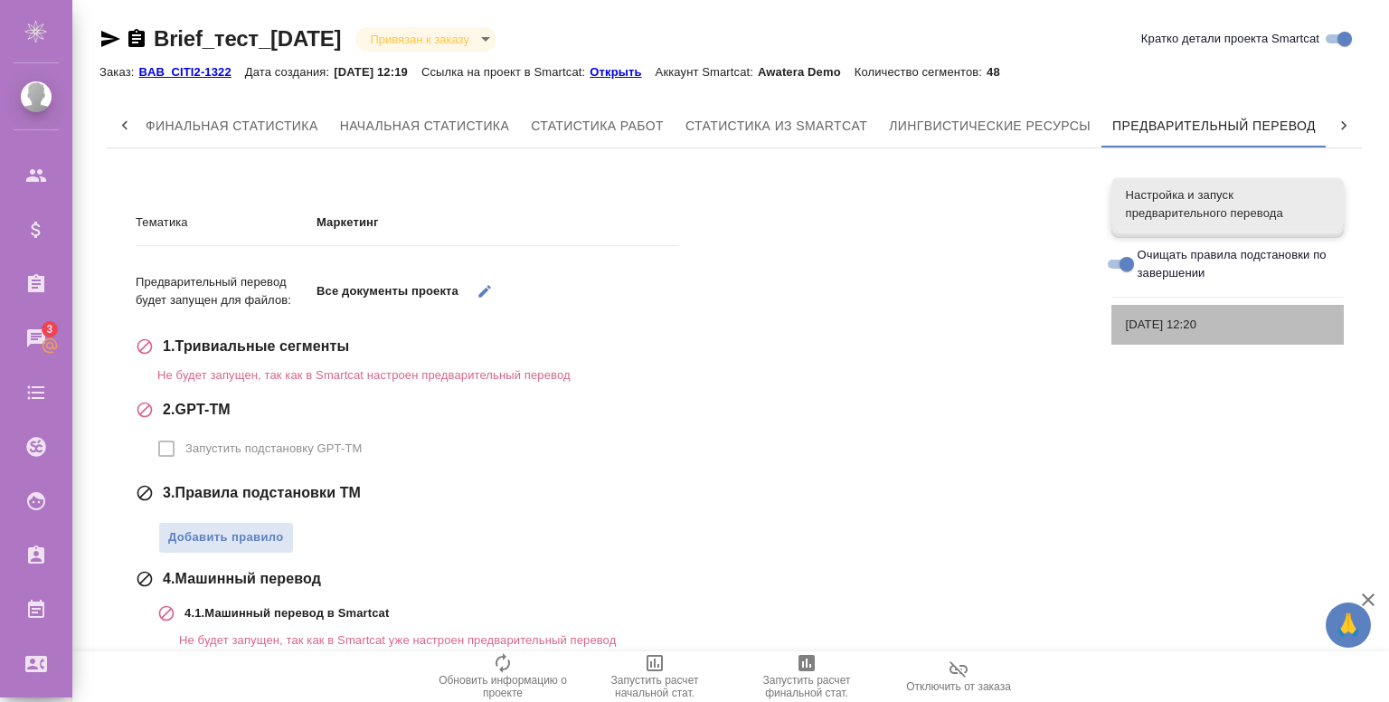
click at [1169, 335] on div "[DATE] 12:20" at bounding box center [1228, 325] width 232 height 40
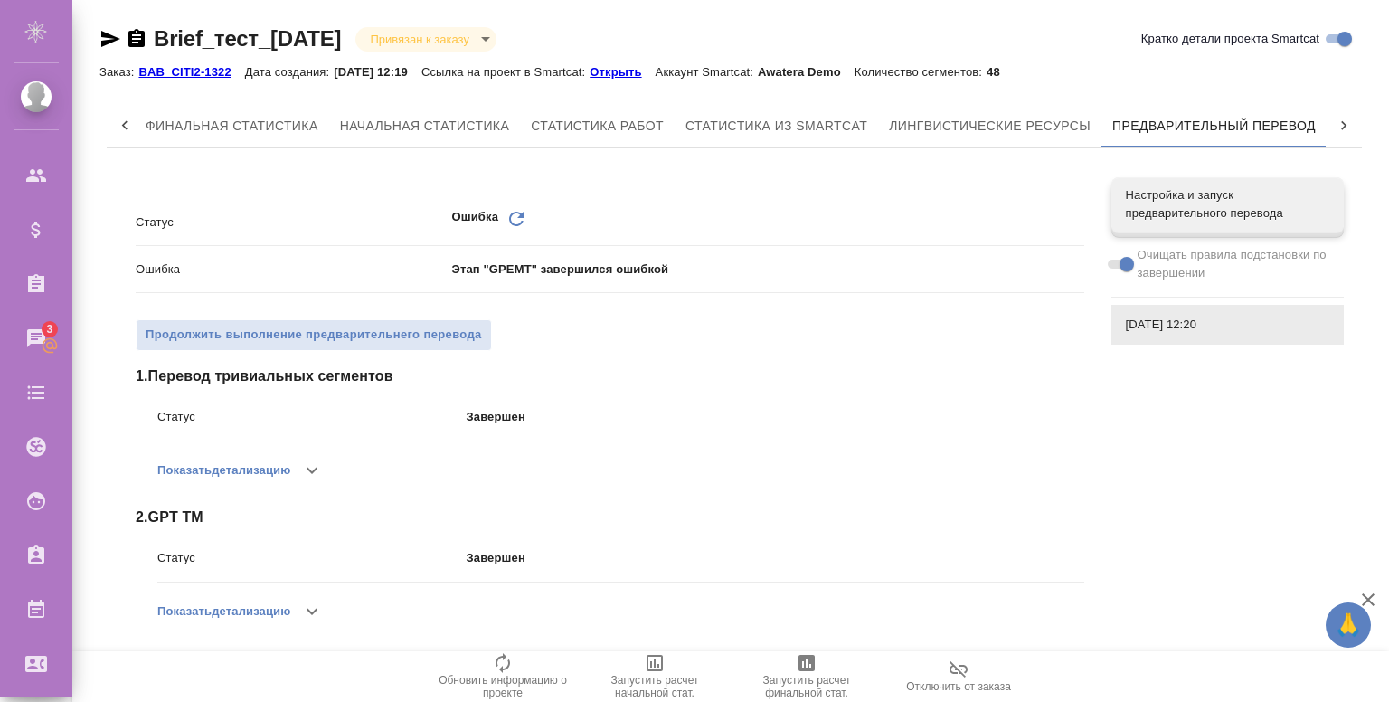
click at [634, 71] on p "Открыть" at bounding box center [622, 72] width 65 height 14
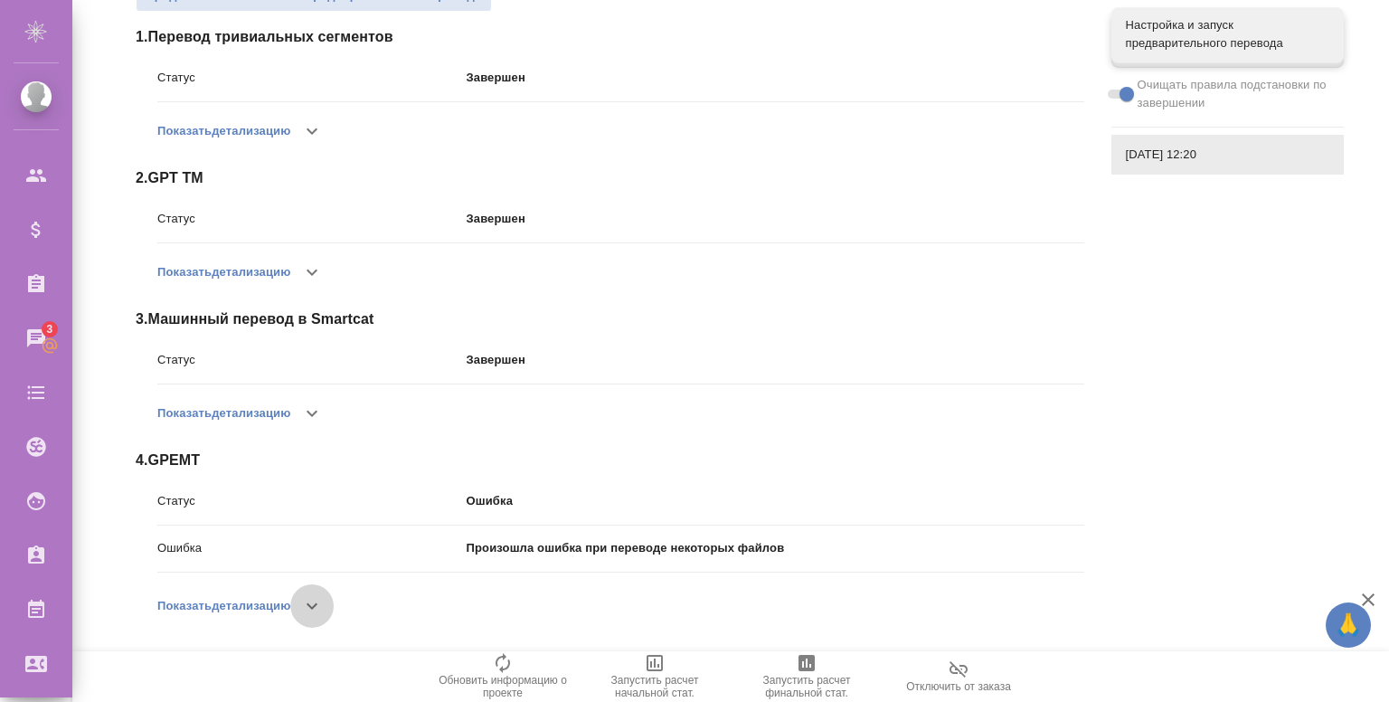
click at [322, 600] on icon "button" at bounding box center [312, 606] width 22 height 22
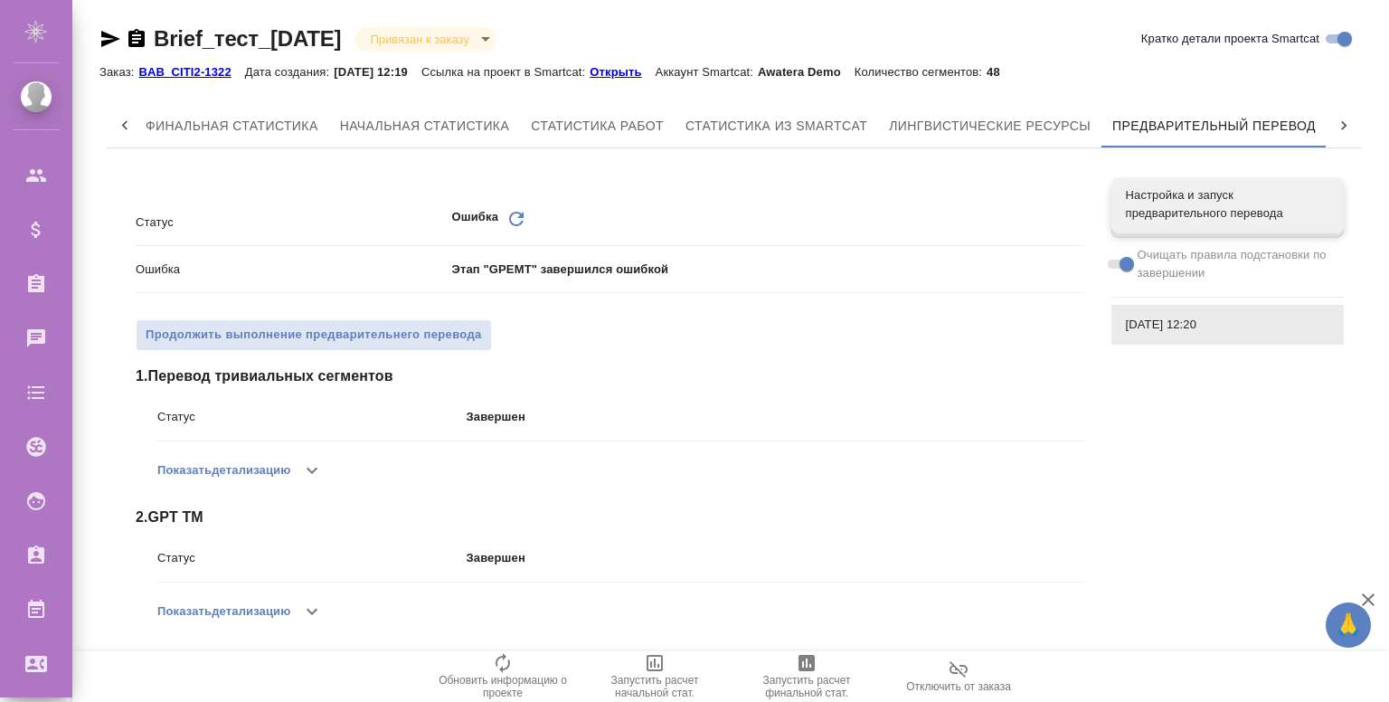
scroll to position [339, 0]
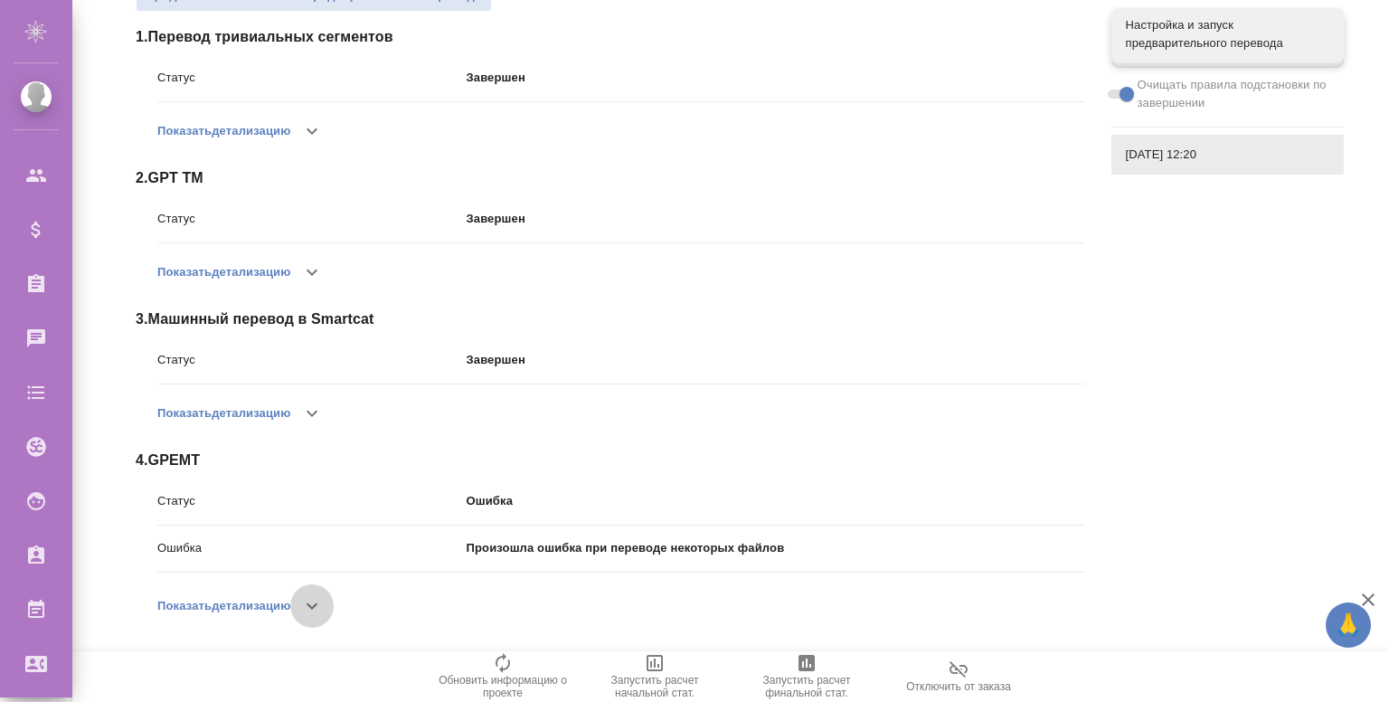
click at [333, 604] on button "button" at bounding box center [311, 605] width 43 height 43
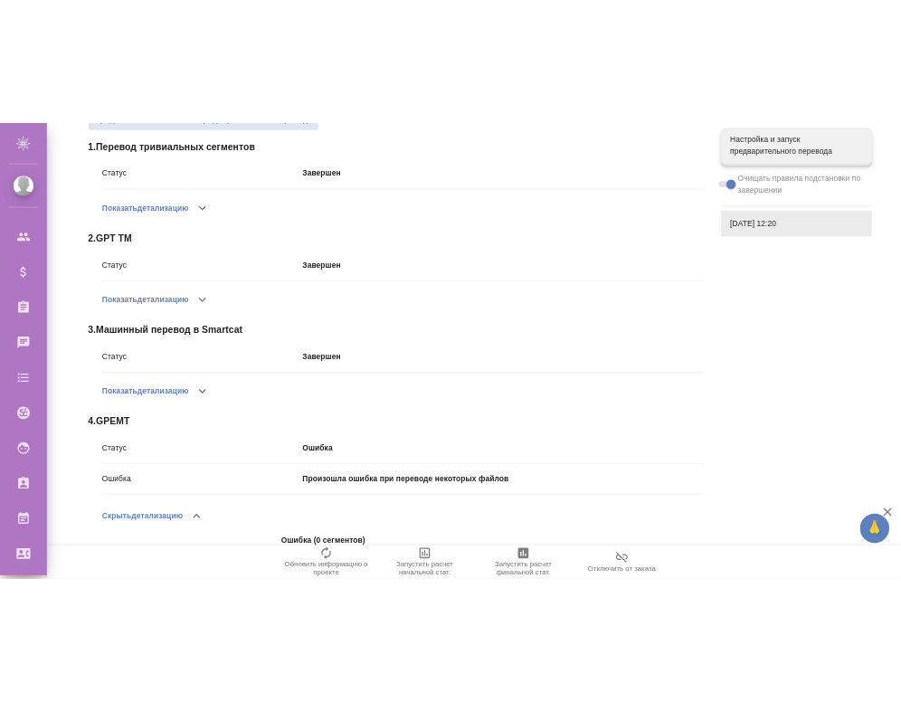
scroll to position [385, 0]
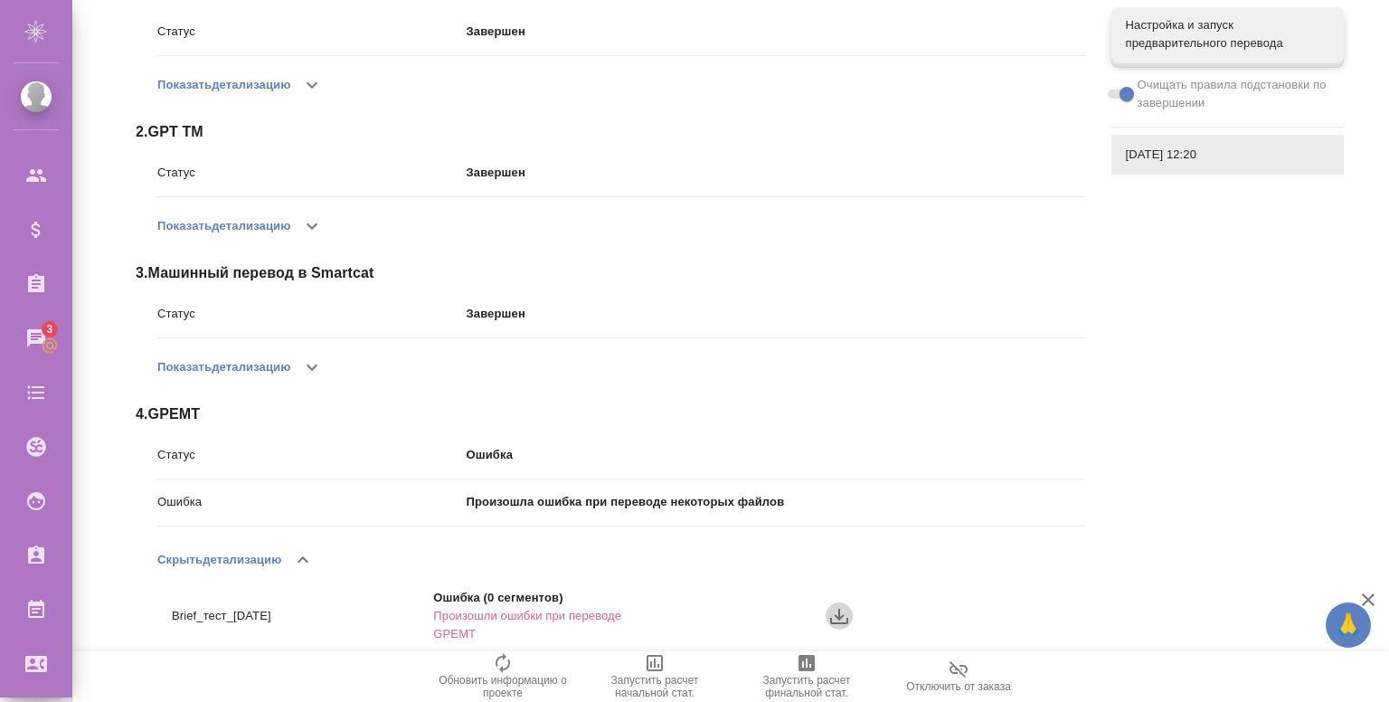
click at [833, 616] on icon "button" at bounding box center [840, 616] width 22 height 22
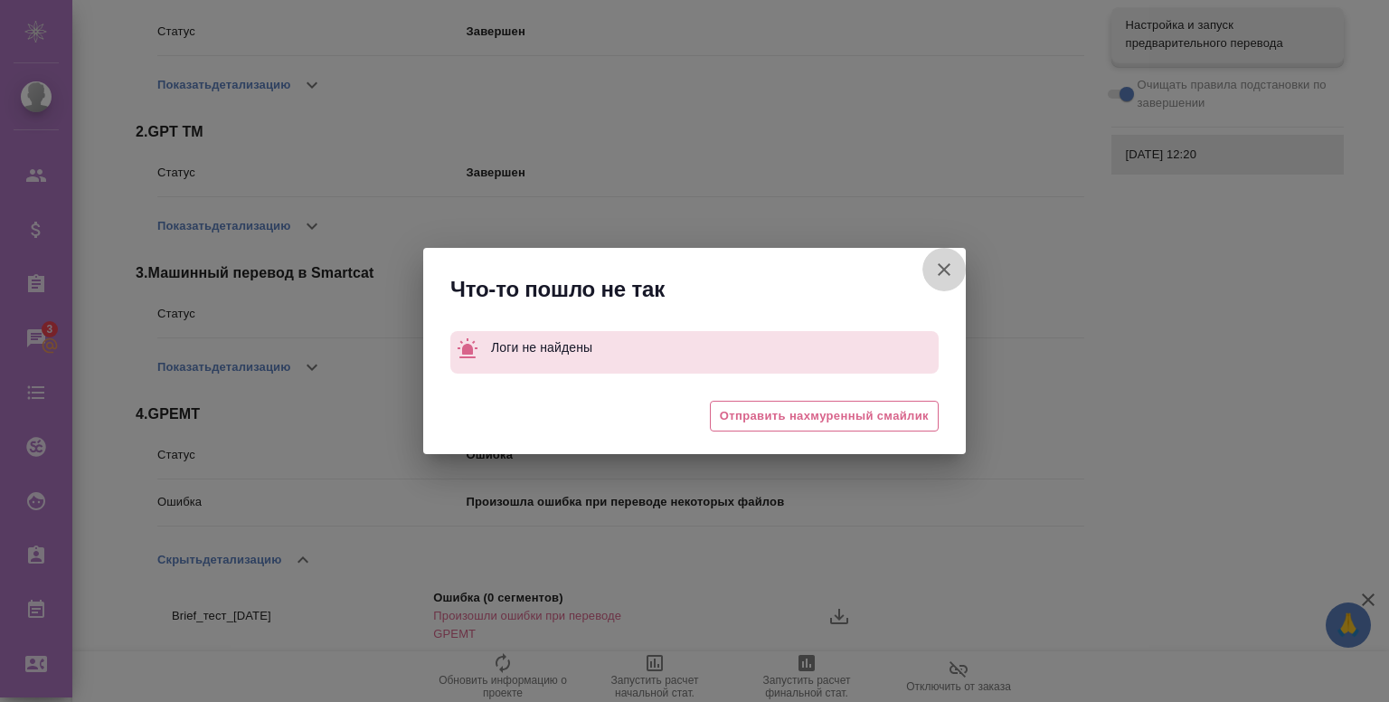
click at [950, 258] on button "Кратко детали проекта Smartcat" at bounding box center [944, 269] width 43 height 43
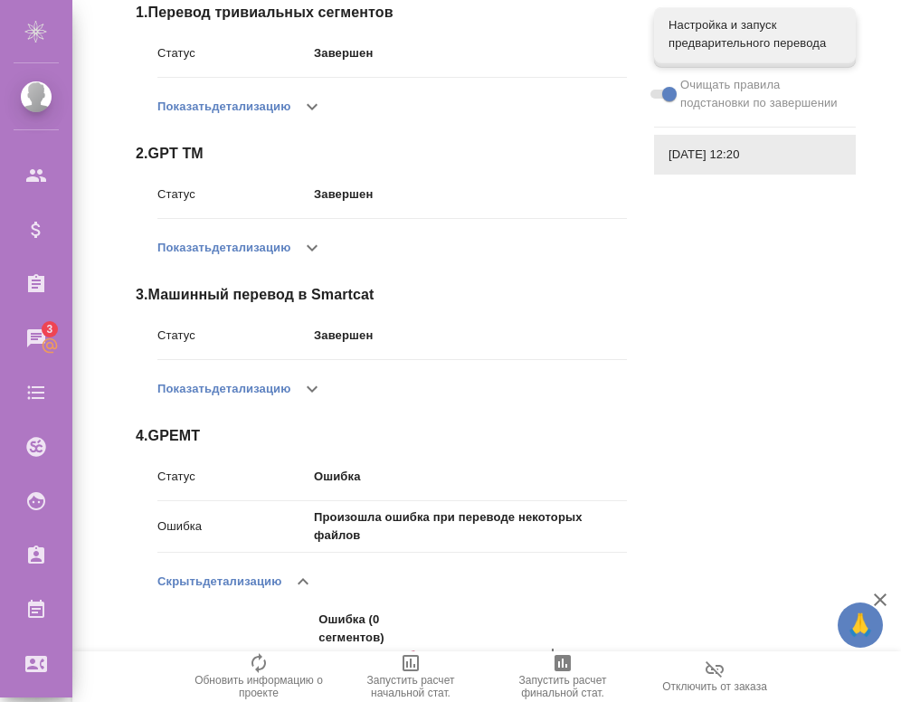
scroll to position [407, 0]
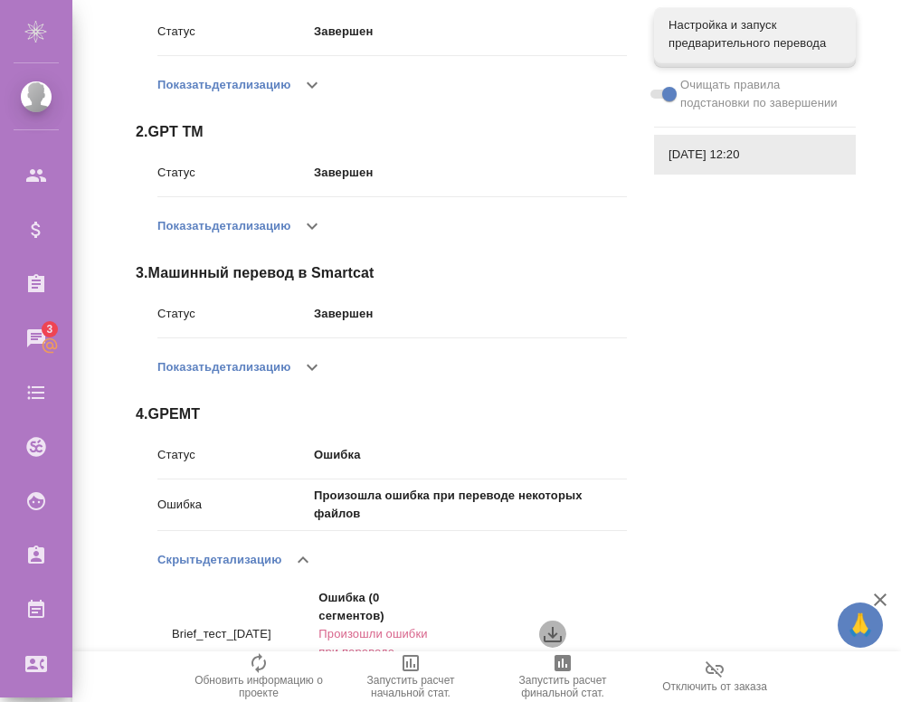
click at [547, 630] on icon "button" at bounding box center [553, 634] width 22 height 22
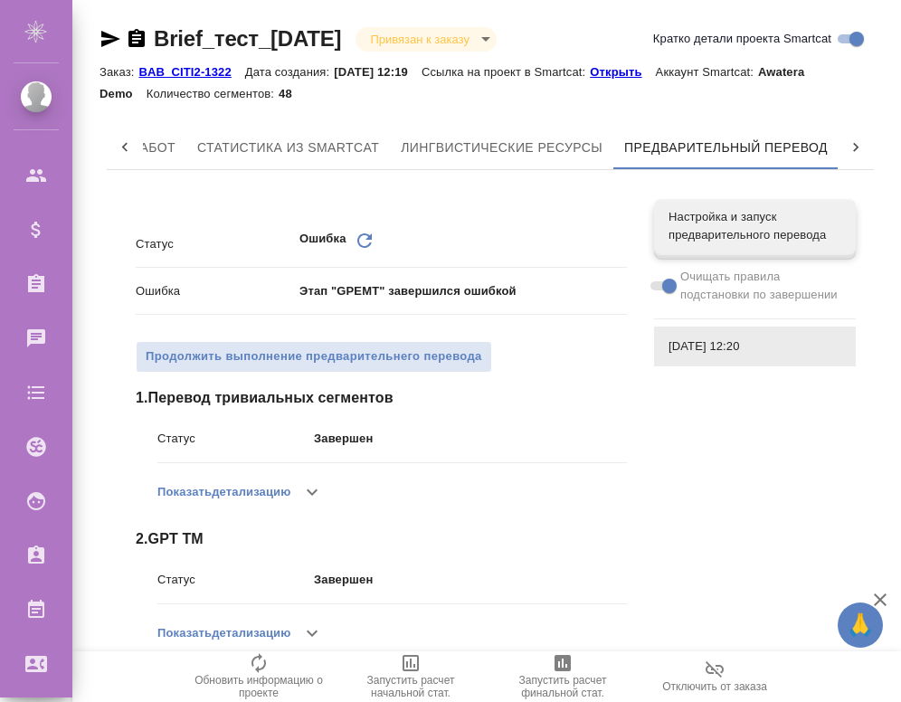
scroll to position [361, 0]
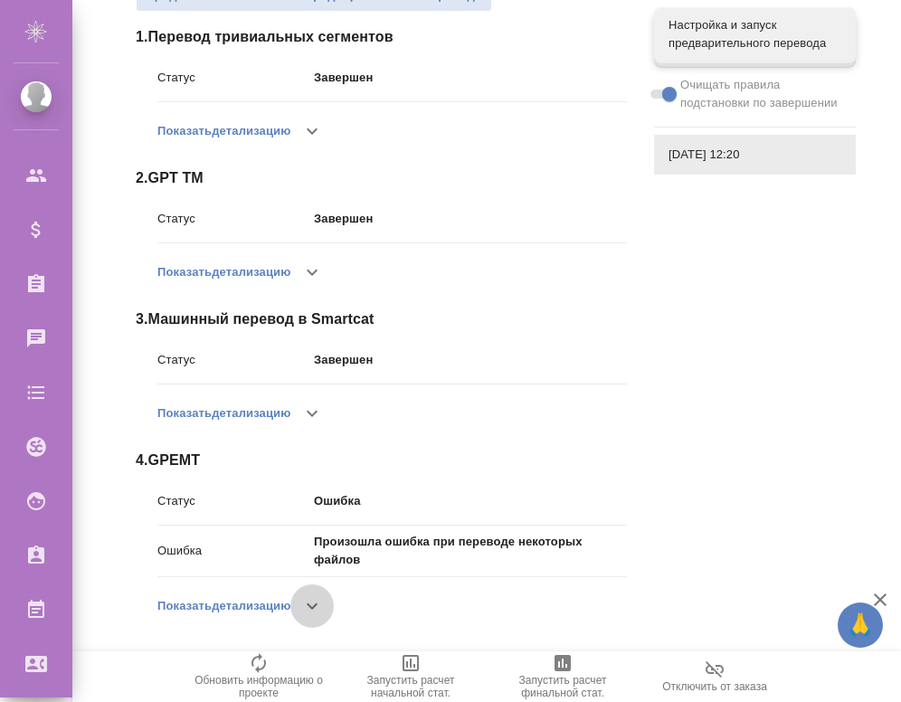
click at [321, 605] on icon "button" at bounding box center [312, 606] width 22 height 22
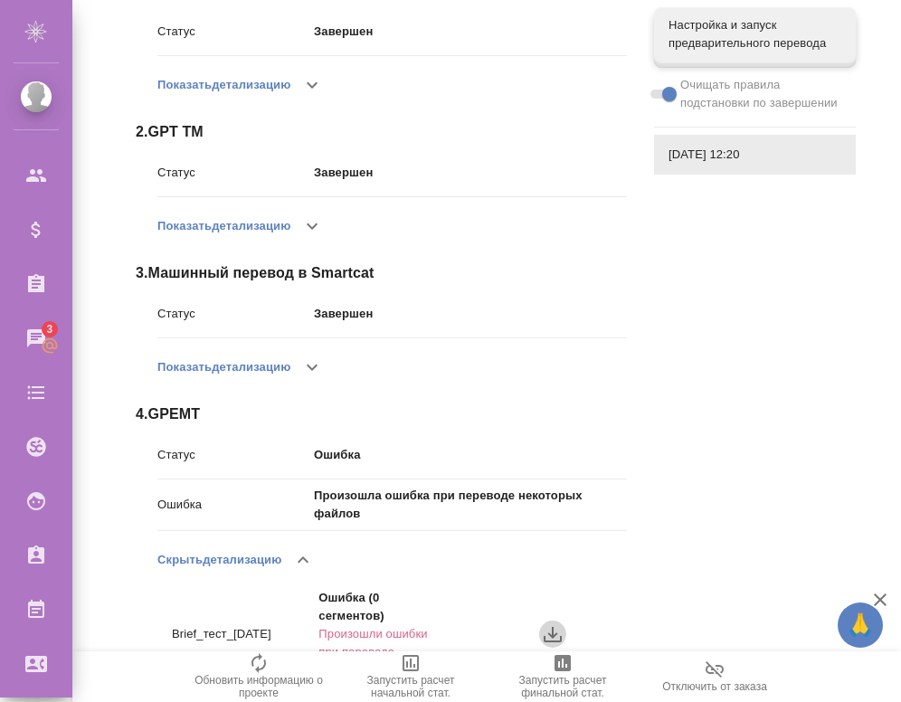
click at [555, 633] on icon "button" at bounding box center [553, 634] width 18 height 15
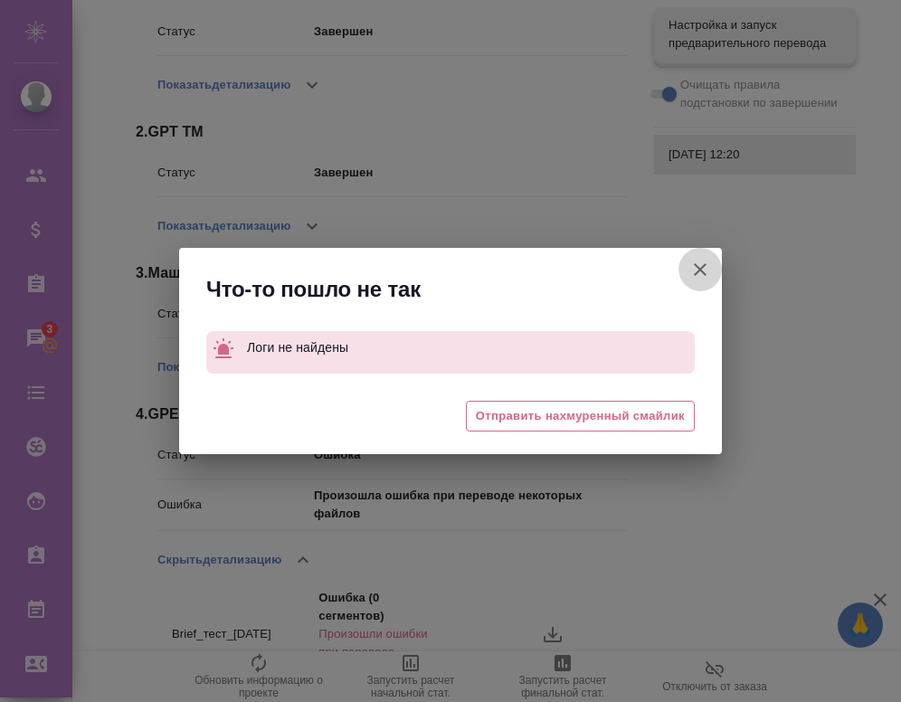
click at [702, 269] on icon "button" at bounding box center [700, 269] width 13 height 13
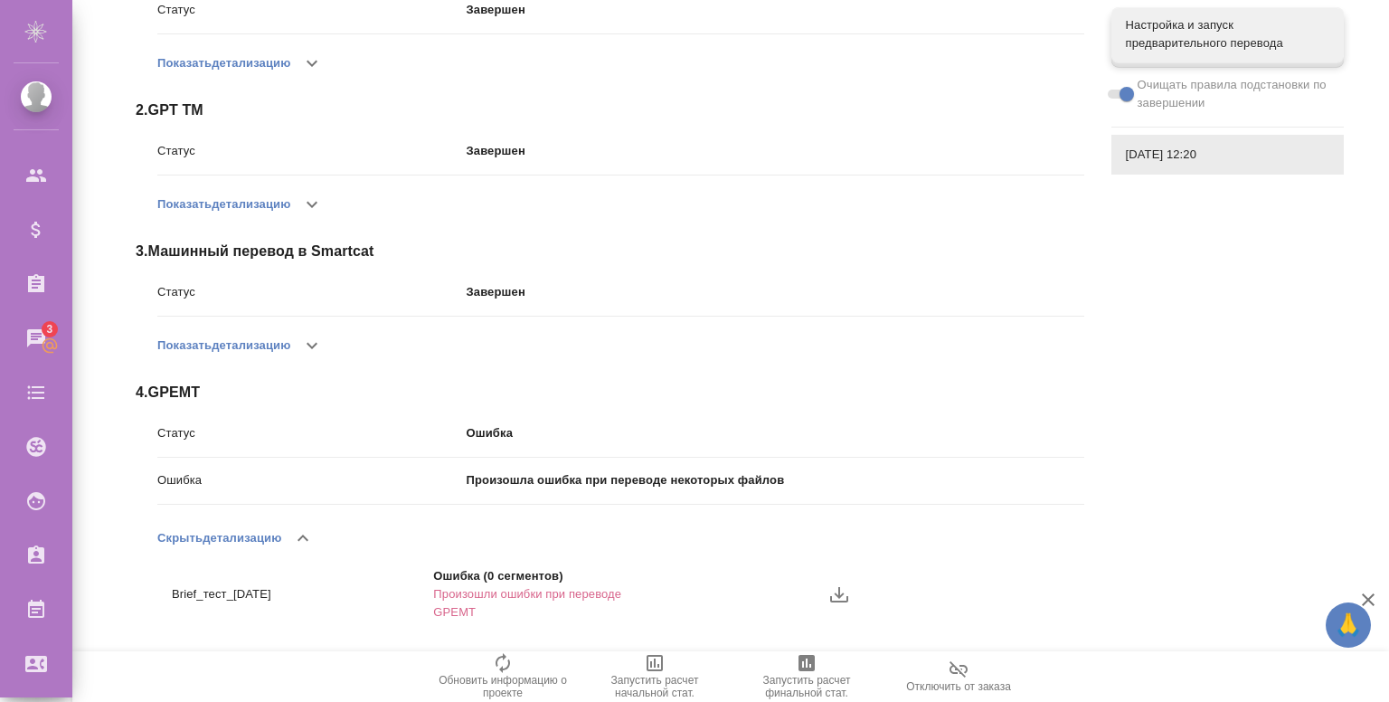
scroll to position [0, 225]
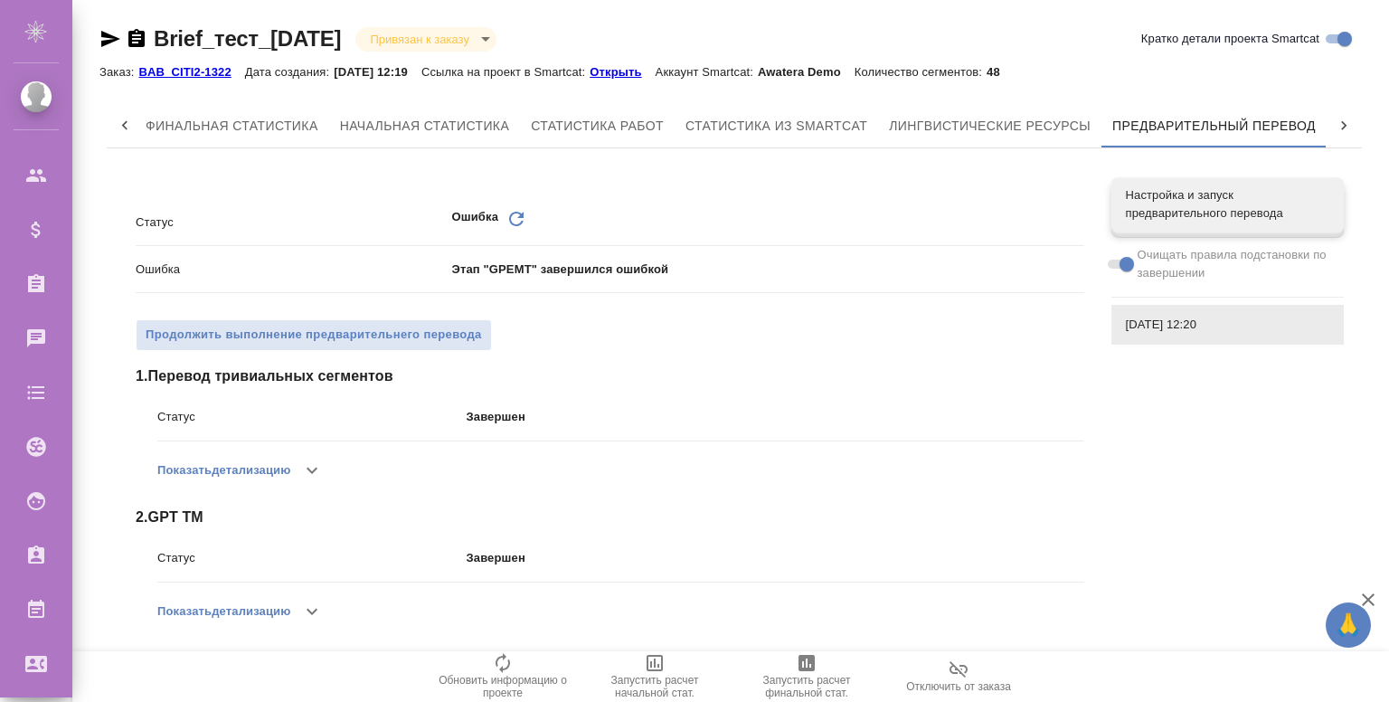
scroll to position [339, 0]
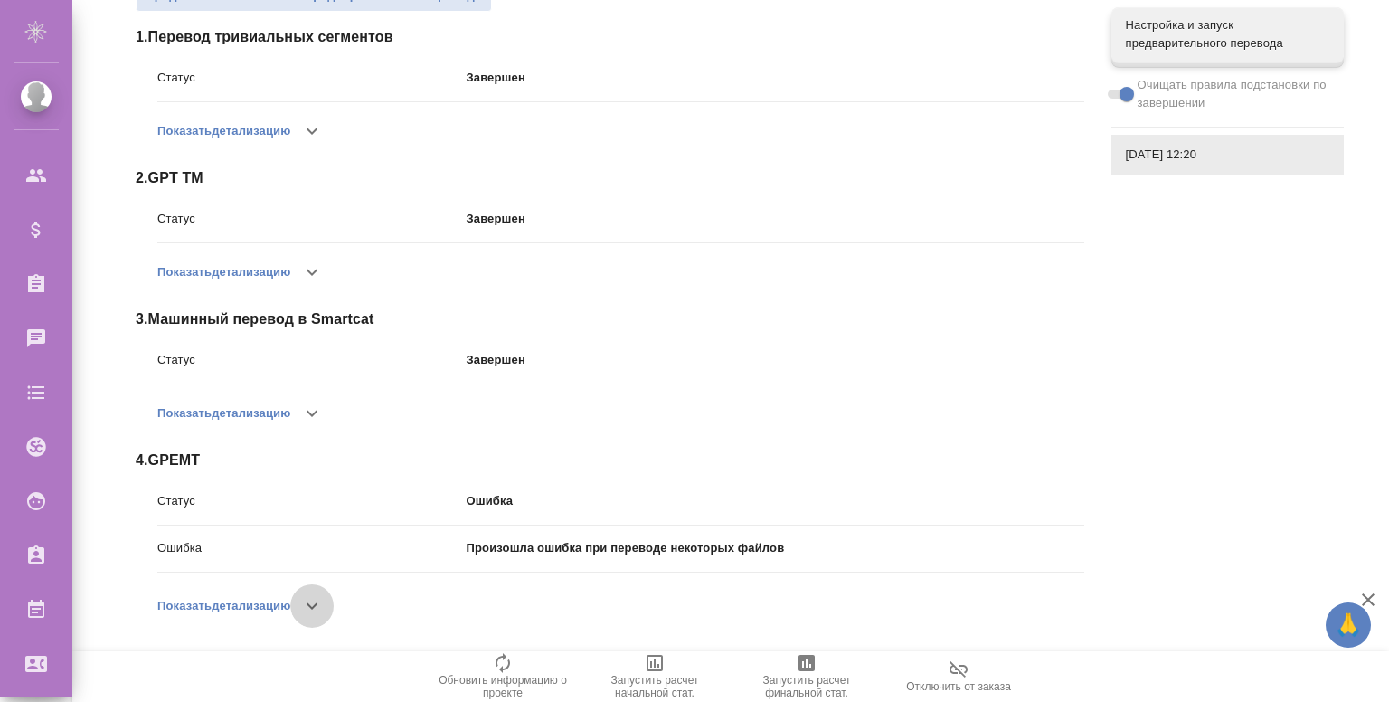
click at [316, 612] on icon "button" at bounding box center [312, 606] width 22 height 22
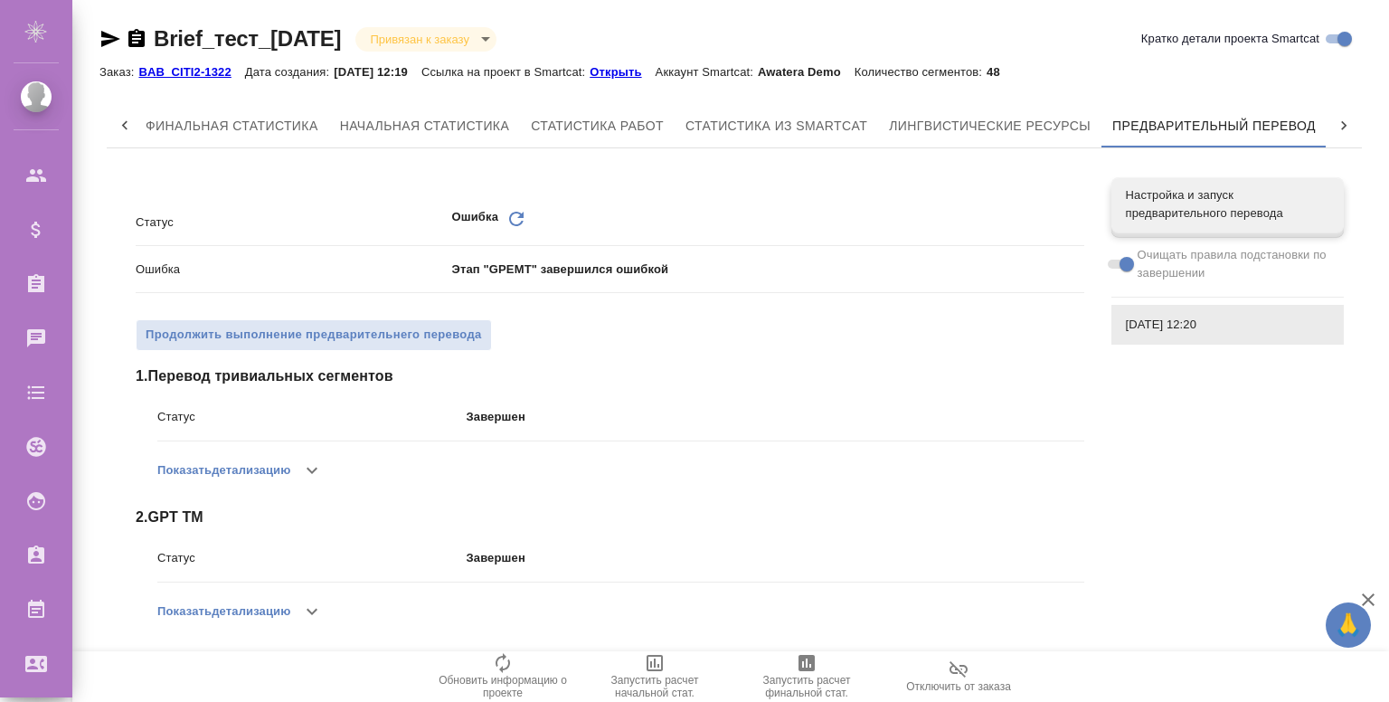
scroll to position [288, 0]
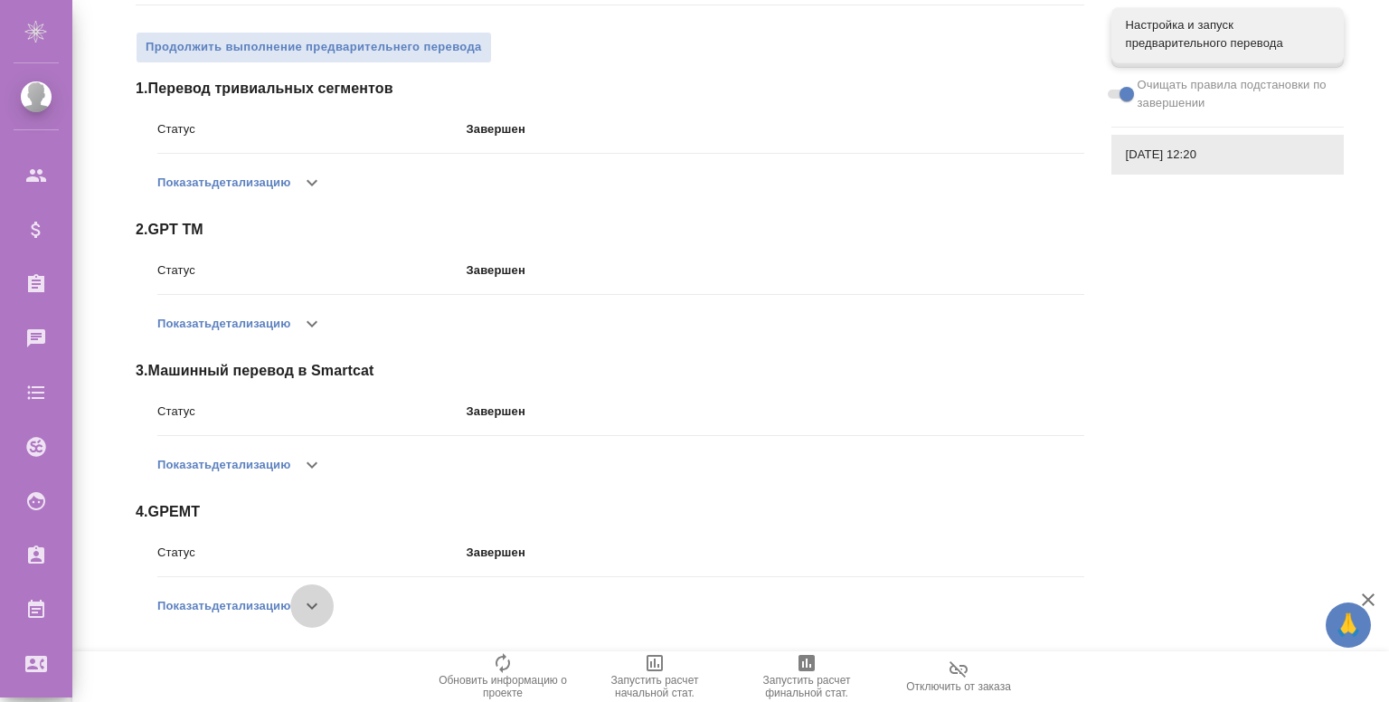
click at [314, 602] on icon "button" at bounding box center [312, 606] width 22 height 22
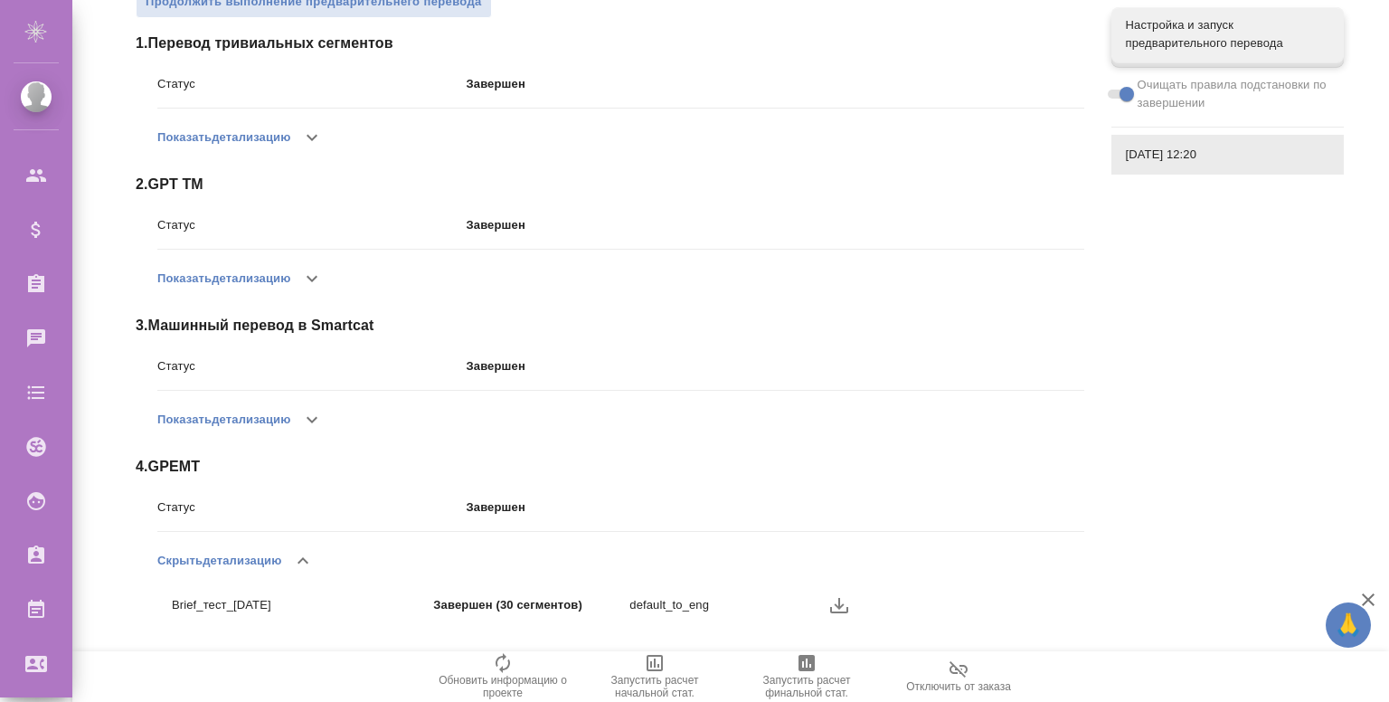
scroll to position [334, 0]
click at [311, 557] on icon "button" at bounding box center [303, 560] width 22 height 22
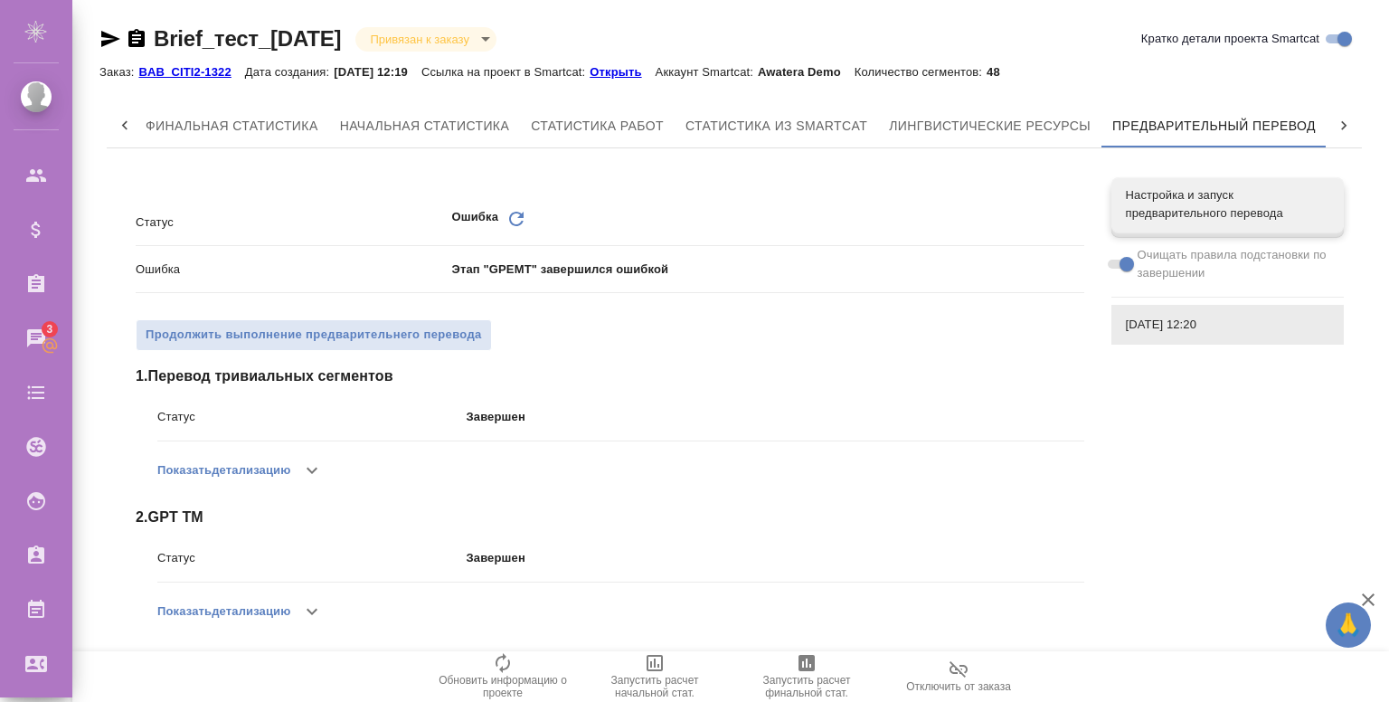
scroll to position [0, 0]
click at [517, 213] on icon at bounding box center [516, 219] width 14 height 14
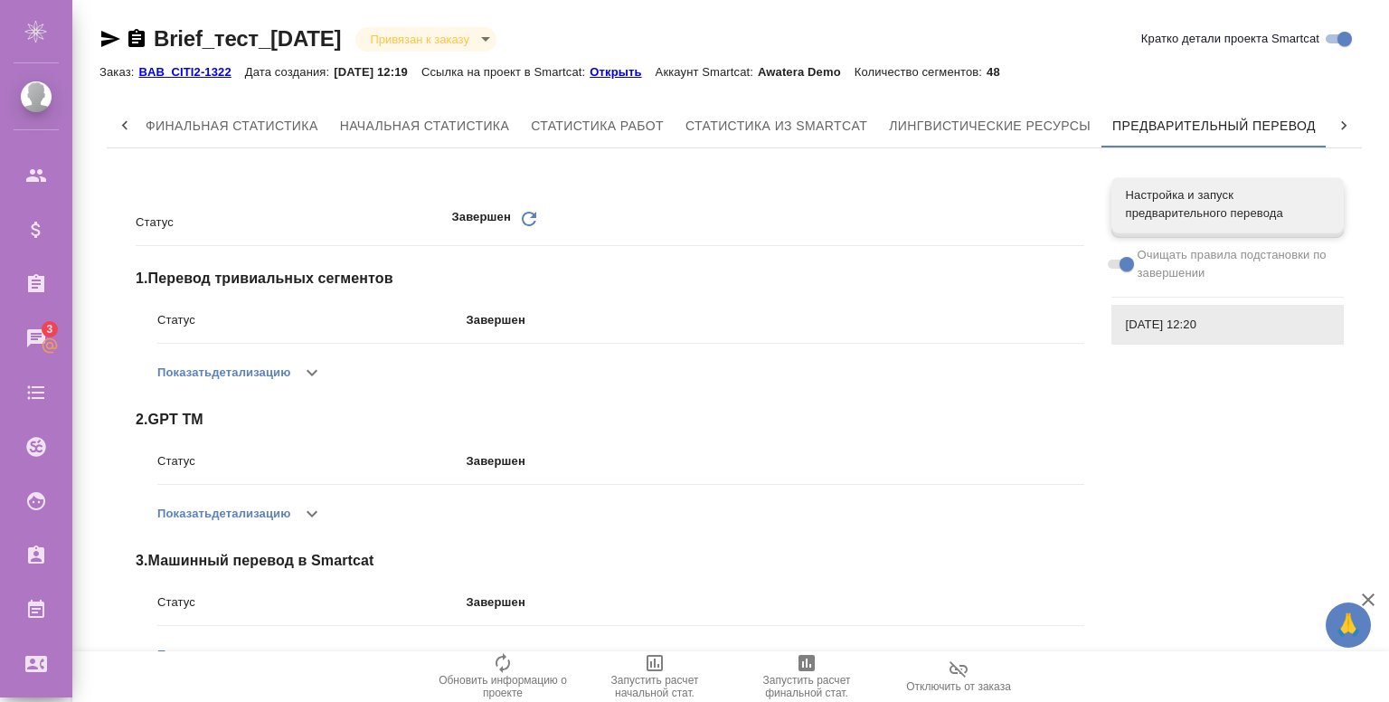
scroll to position [191, 0]
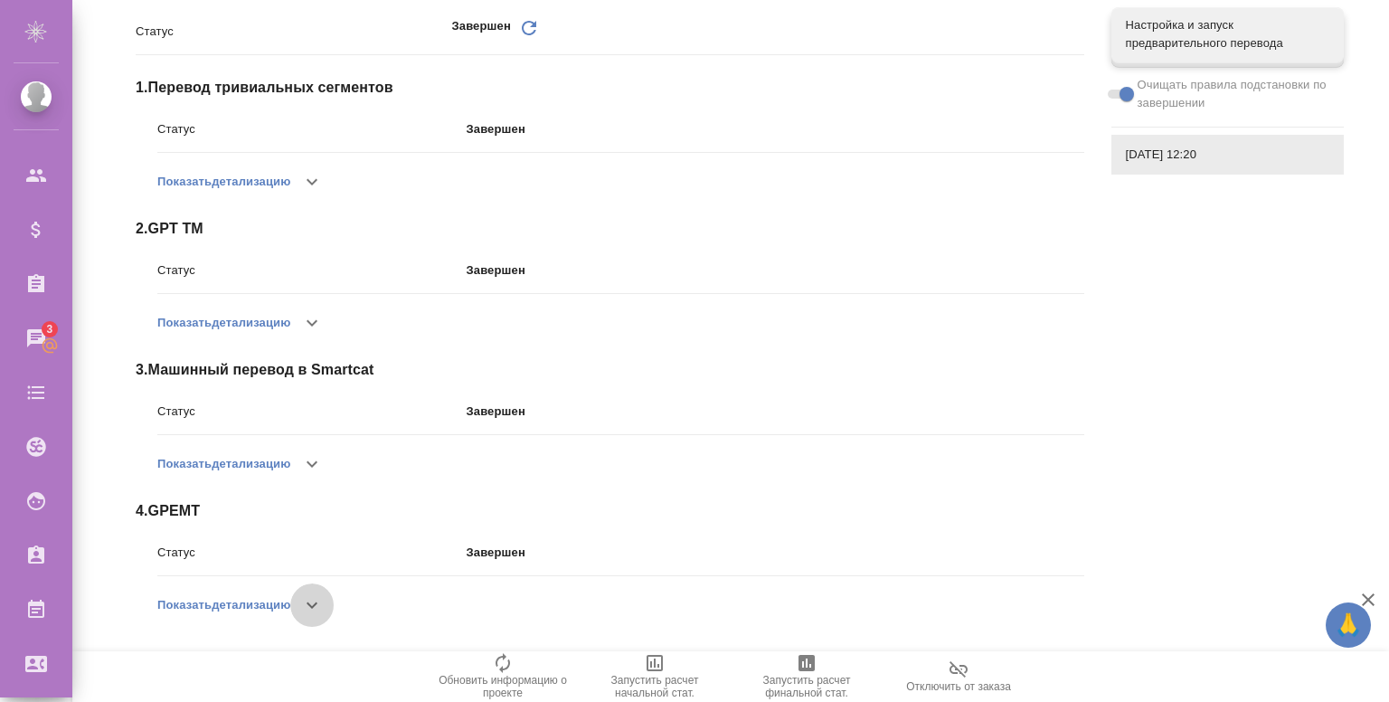
click at [316, 607] on icon "button" at bounding box center [312, 605] width 11 height 6
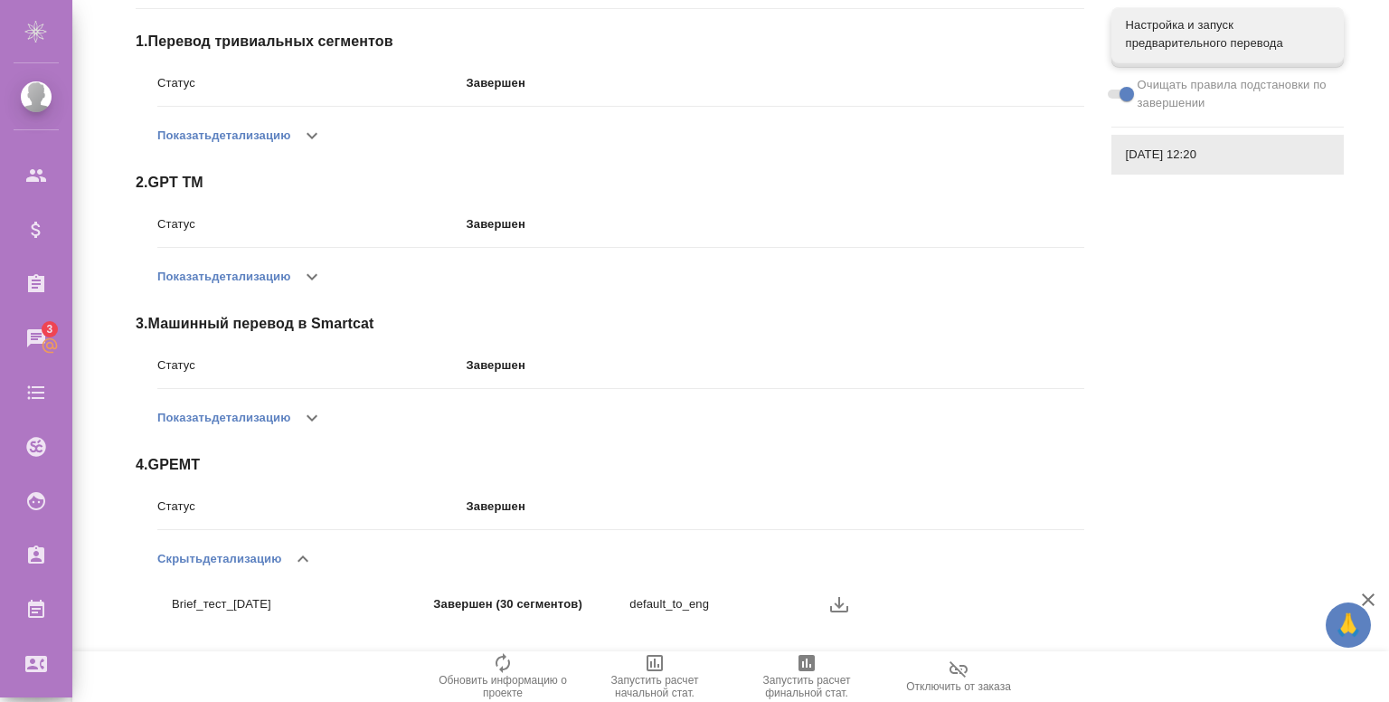
click at [846, 616] on div at bounding box center [891, 604] width 131 height 27
click at [839, 604] on icon "button" at bounding box center [839, 604] width 18 height 15
